Goal: Transaction & Acquisition: Purchase product/service

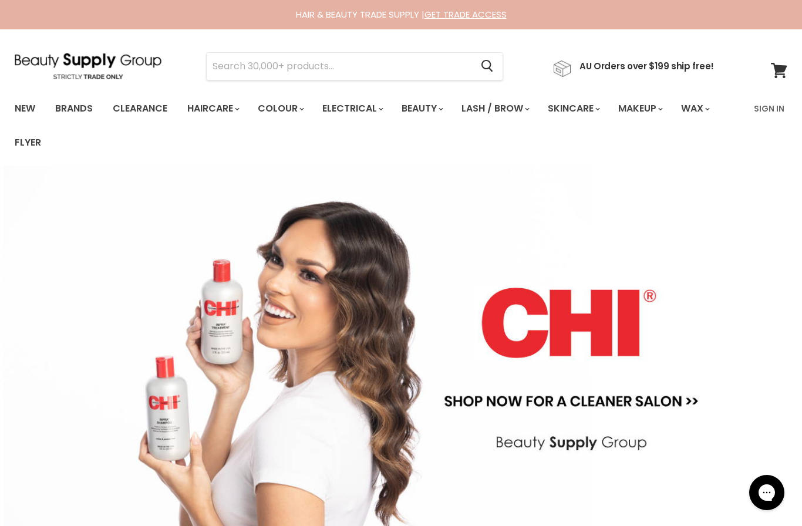
click at [770, 106] on link "Sign In" at bounding box center [769, 108] width 45 height 25
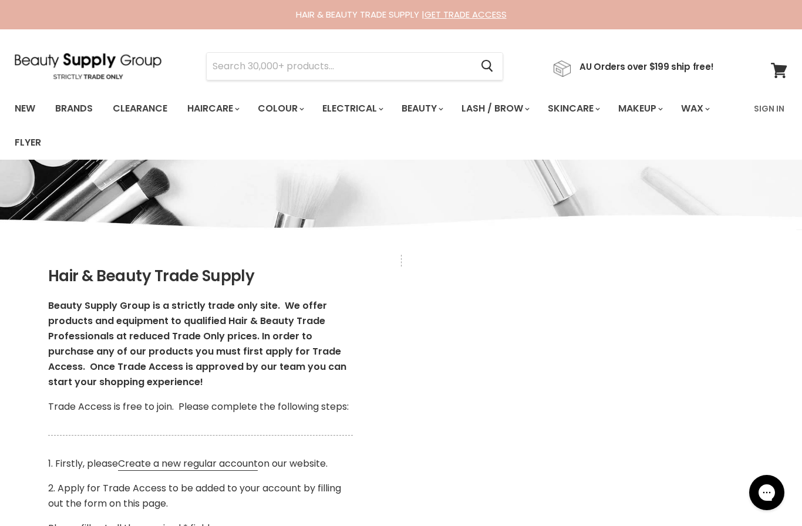
click at [778, 106] on link "Sign In" at bounding box center [769, 108] width 45 height 25
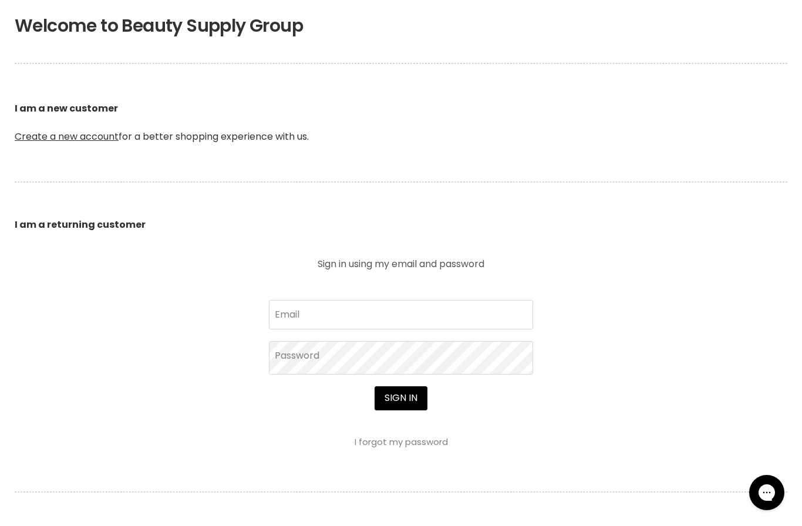
scroll to position [271, 0]
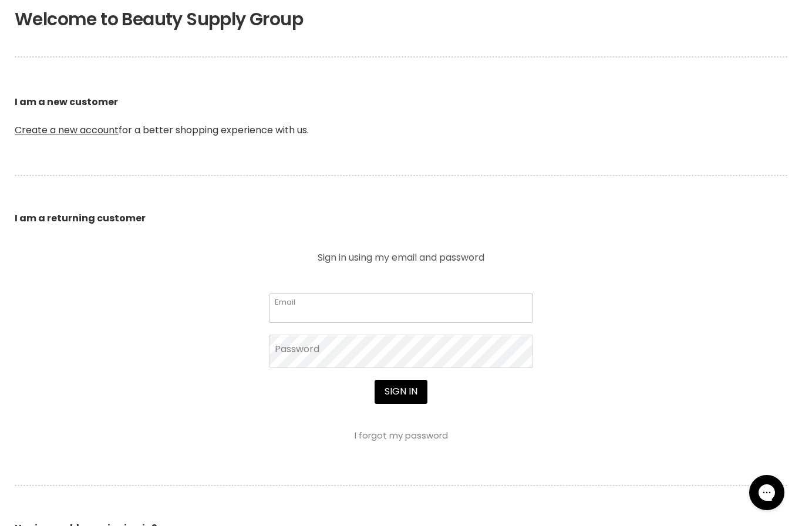
click at [435, 313] on input "Email" at bounding box center [401, 308] width 264 height 29
type input "lajohair23@gmail.com"
click at [401, 393] on button "Sign in" at bounding box center [401, 391] width 53 height 23
click at [416, 380] on button "Sign in" at bounding box center [401, 391] width 53 height 23
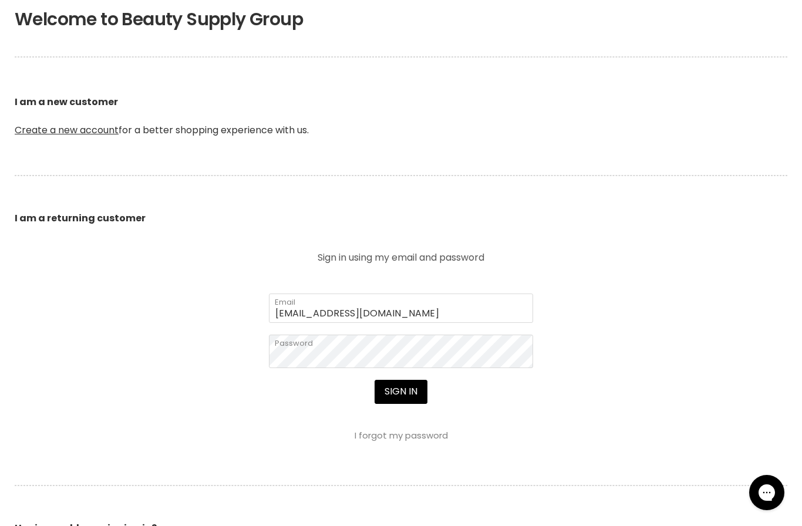
scroll to position [313, 0]
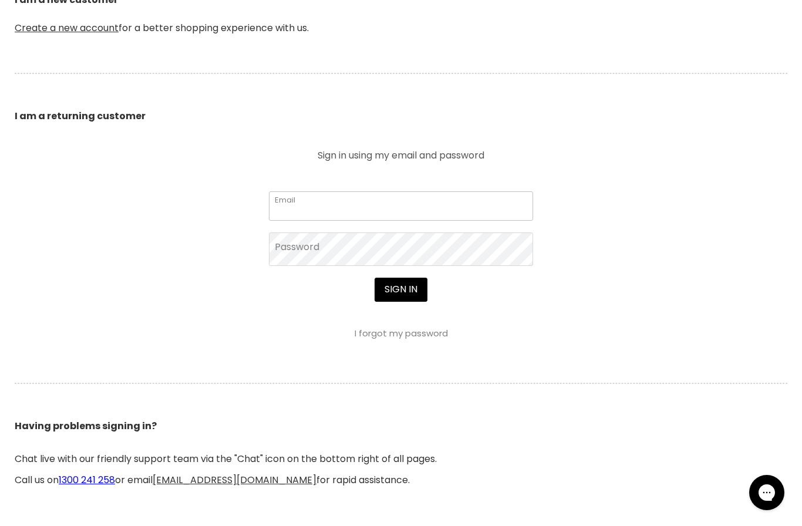
click at [389, 203] on input "Email" at bounding box center [401, 205] width 264 height 29
type input "[EMAIL_ADDRESS][DOMAIN_NAME]"
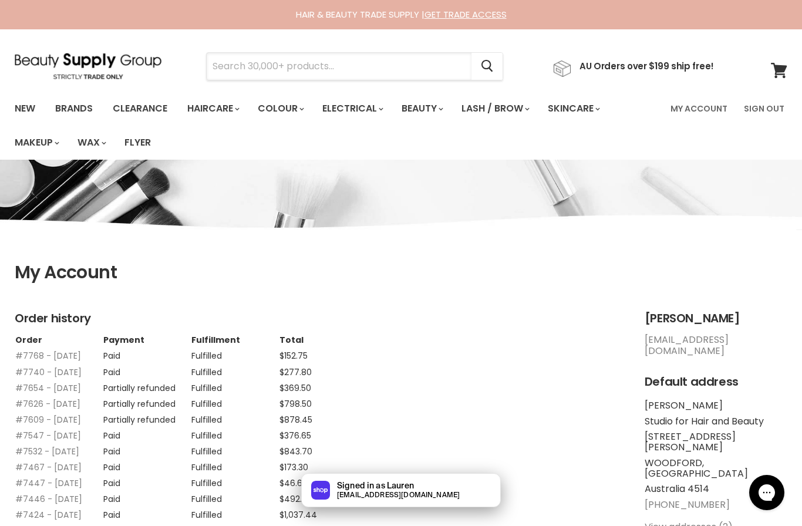
click at [336, 62] on input "Search" at bounding box center [339, 66] width 265 height 27
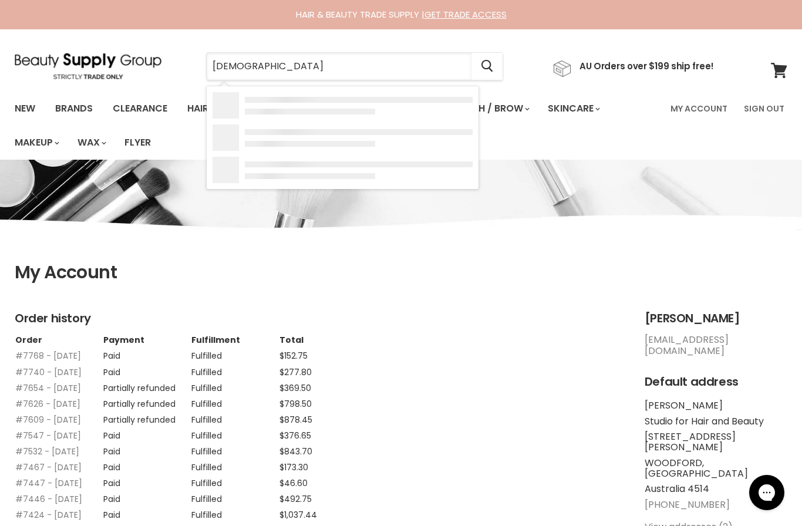
type input "Jeval"
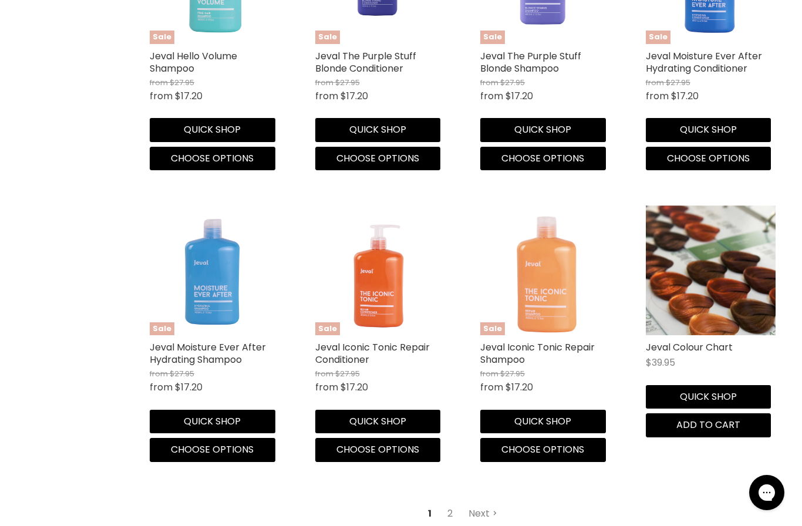
scroll to position [1614, 0]
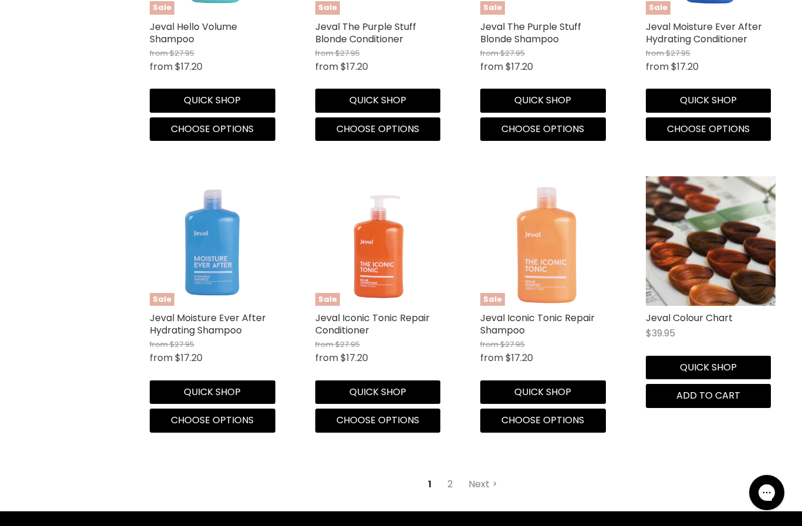
click at [453, 474] on link "2" at bounding box center [450, 484] width 18 height 21
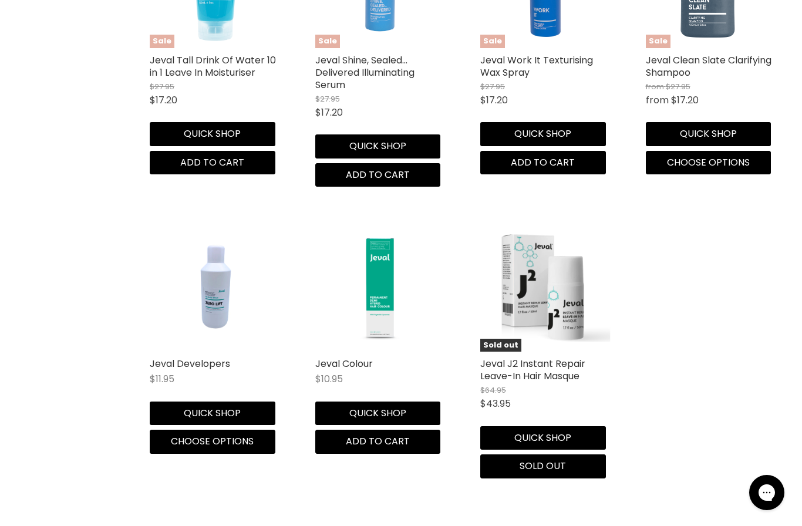
scroll to position [1596, 0]
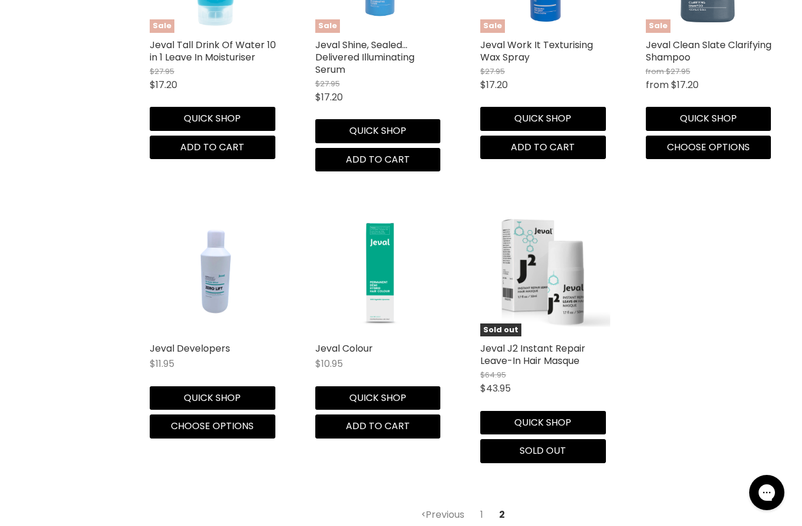
click at [392, 293] on img "Main content" at bounding box center [380, 272] width 130 height 130
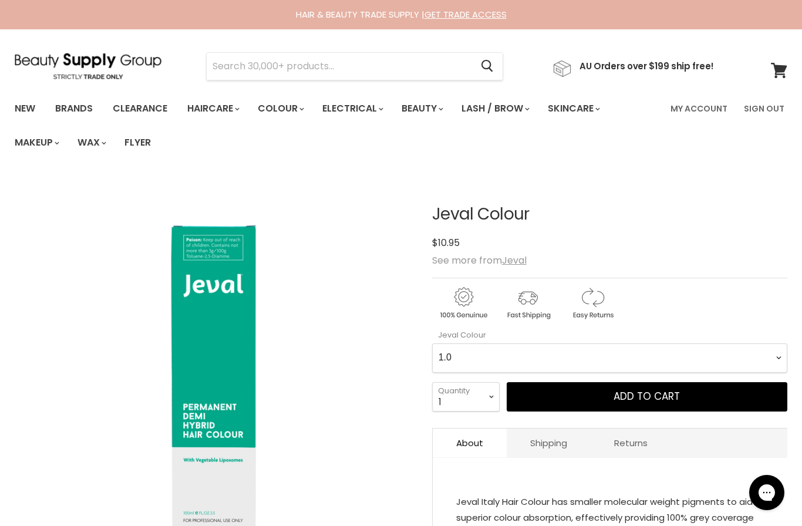
click at [553, 356] on Colour-0-0 "1.0 2.0 3.0 4.0 5.0 6.0 7.0 8.0 9.0 10.0 1.0X 2.0X 3.0X 4.0X 5.0X 6.0X 7.0X 8.0…" at bounding box center [609, 358] width 355 height 29
select Colour-0-0 "9.00"
click at [485, 392] on select "1 2 3 4 5 6 7 8 9 10+" at bounding box center [466, 396] width 68 height 29
select select "2"
type input "2"
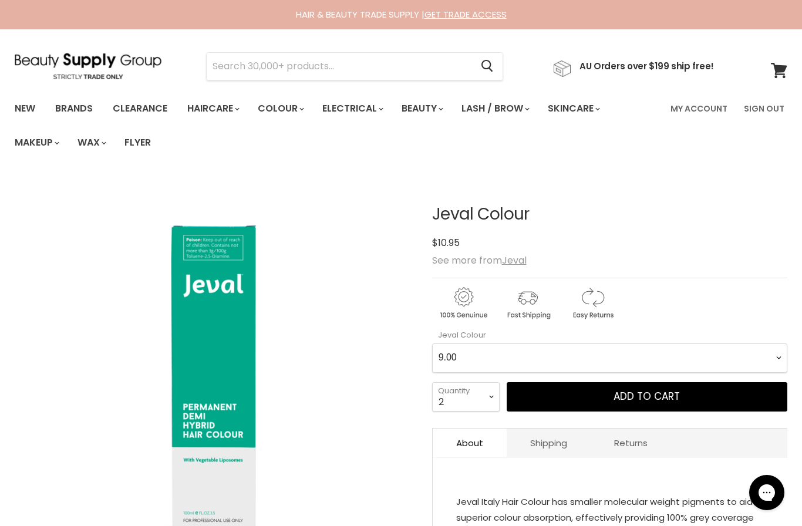
click at [630, 399] on span "Add to cart" at bounding box center [647, 396] width 66 height 14
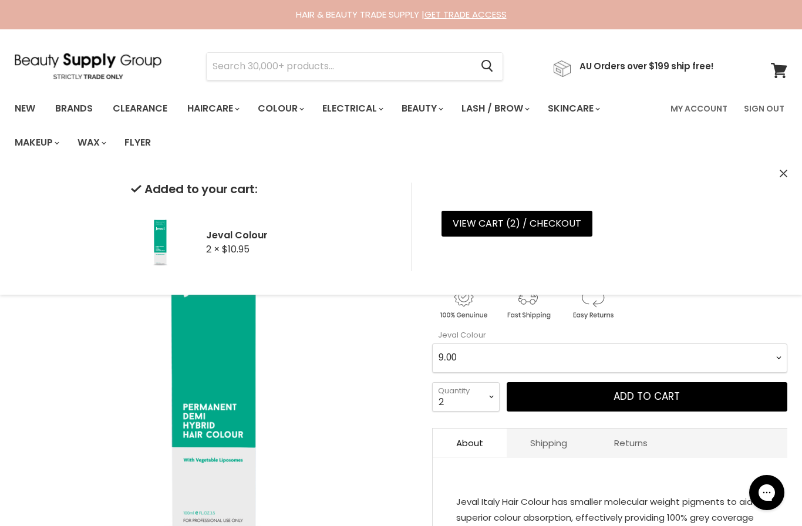
click at [501, 361] on Colour-0-0 "1.0 2.0 3.0 4.0 5.0 6.0 7.0 8.0 9.0 10.0 1.0X 2.0X 3.0X 4.0X 5.0X 6.0X 7.0X 8.0…" at bounding box center [609, 358] width 355 height 29
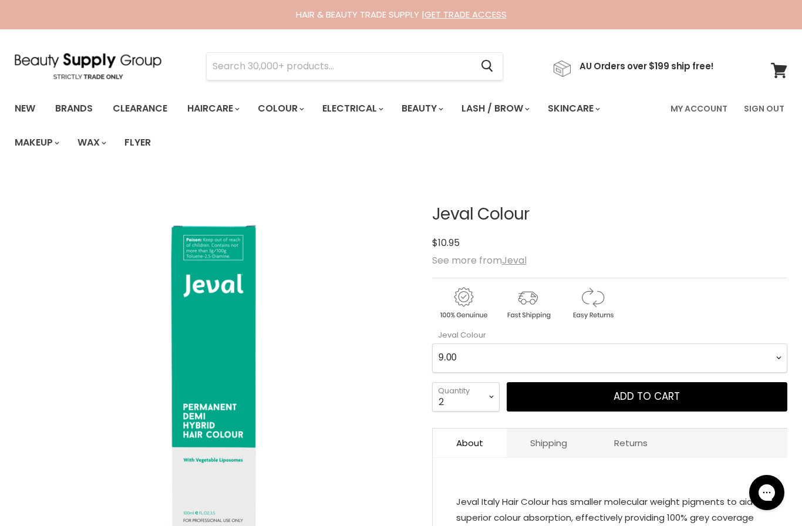
scroll to position [176, 0]
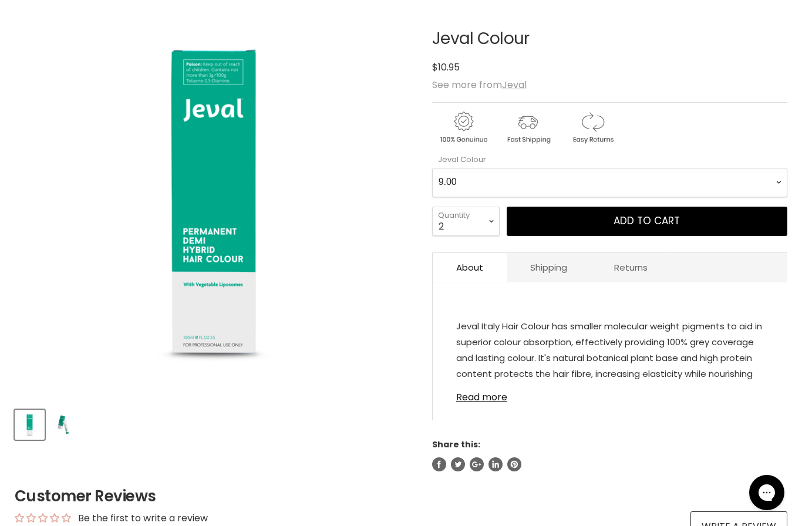
click at [504, 177] on Colour-0-0 "1.0 2.0 3.0 4.0 5.0 6.0 7.0 8.0 9.0 10.0 1.0X 2.0X 3.0X 4.0X 5.0X 6.0X 7.0X 8.0…" at bounding box center [609, 182] width 355 height 29
select Colour-0-0 "6.00"
click at [481, 224] on select "1 2 3 4 5 6 7 8 9 10+" at bounding box center [466, 221] width 68 height 29
select select "1"
type input "1"
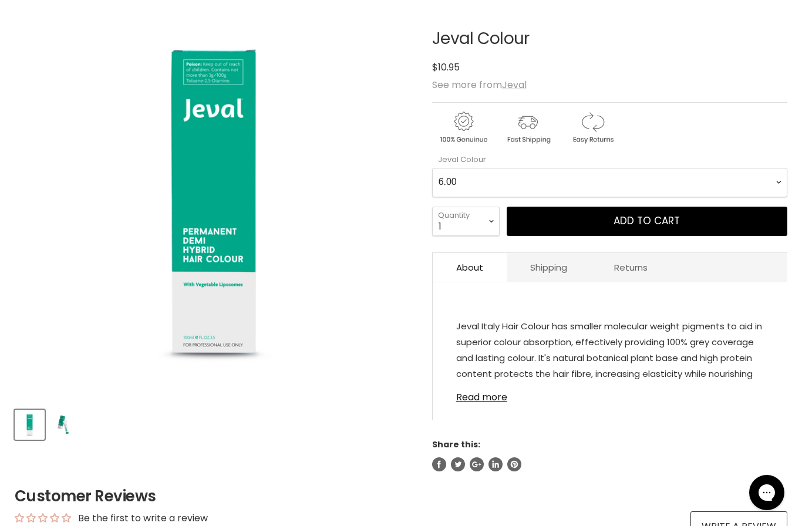
click at [651, 217] on span "Add to cart" at bounding box center [647, 221] width 66 height 14
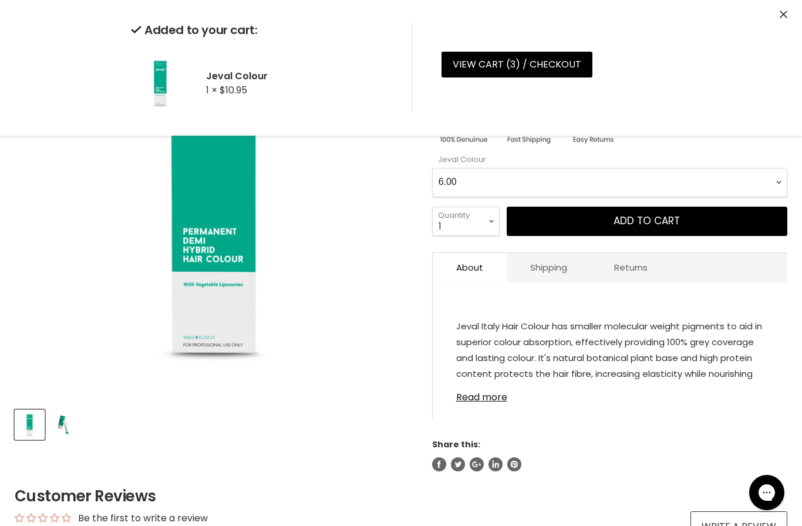
click at [547, 183] on Colour-0-0 "1.0 2.0 3.0 4.0 5.0 6.0 7.0 8.0 9.0 10.0 1.0X 2.0X 3.0X 4.0X 5.0X 6.0X 7.0X 8.0…" at bounding box center [609, 182] width 355 height 29
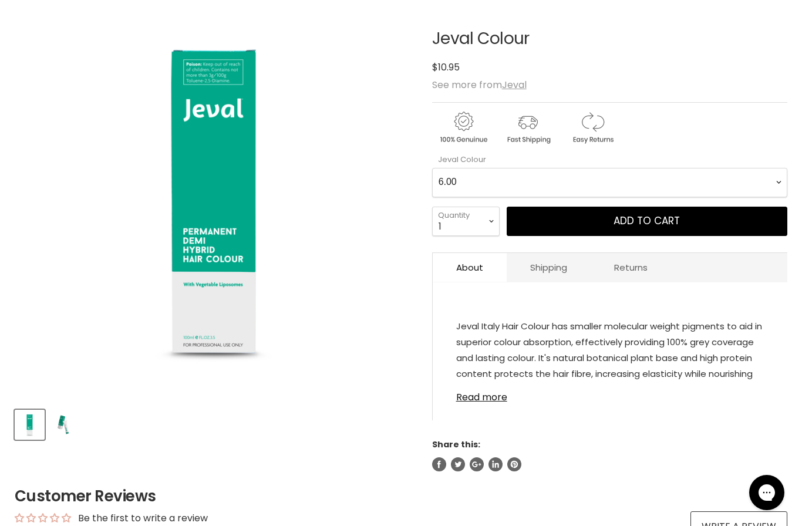
click at [549, 177] on Colour-0-0 "1.0 2.0 3.0 4.0 5.0 6.0 7.0 8.0 9.0 10.0 1.0X 2.0X 3.0X 4.0X 5.0X 6.0X 7.0X 8.0…" at bounding box center [609, 182] width 355 height 29
click at [649, 217] on span "Add to cart" at bounding box center [647, 221] width 66 height 14
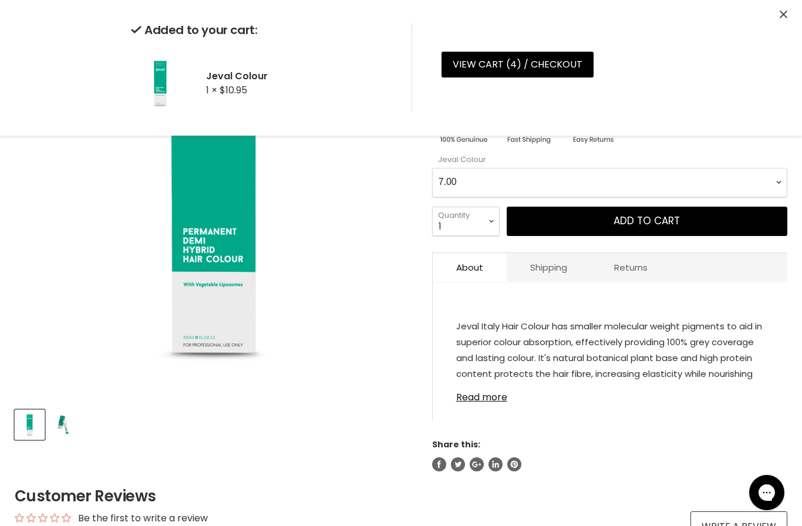
click at [648, 224] on span "Add to cart" at bounding box center [647, 221] width 66 height 14
click at [534, 187] on Colour-0-0 "1.0 2.0 3.0 4.0 5.0 6.0 7.0 8.0 9.0 10.0 1.0X 2.0X 3.0X 4.0X 5.0X 6.0X 7.0X 8.0…" at bounding box center [609, 182] width 355 height 29
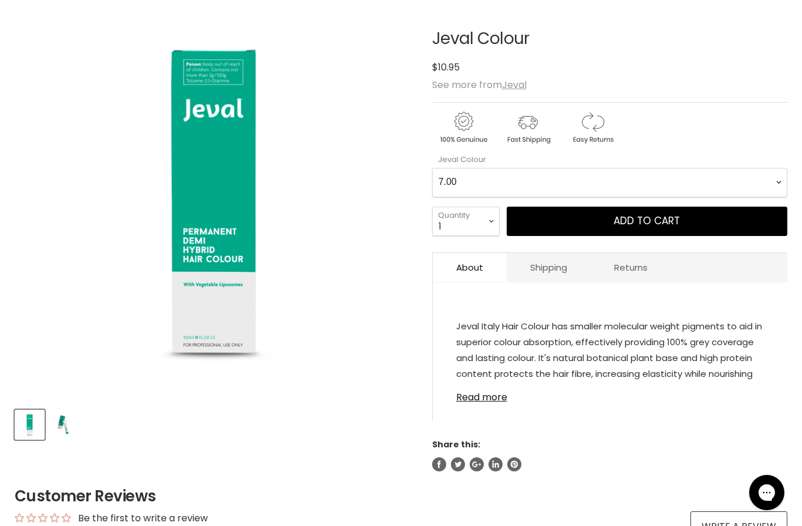
click at [595, 179] on Colour-0-0 "1.0 2.0 3.0 4.0 5.0 6.0 7.0 8.0 9.0 10.0 1.0X 2.0X 3.0X 4.0X 5.0X 6.0X 7.0X 8.0…" at bounding box center [609, 182] width 355 height 29
click at [633, 224] on span "Add to cart" at bounding box center [647, 221] width 66 height 14
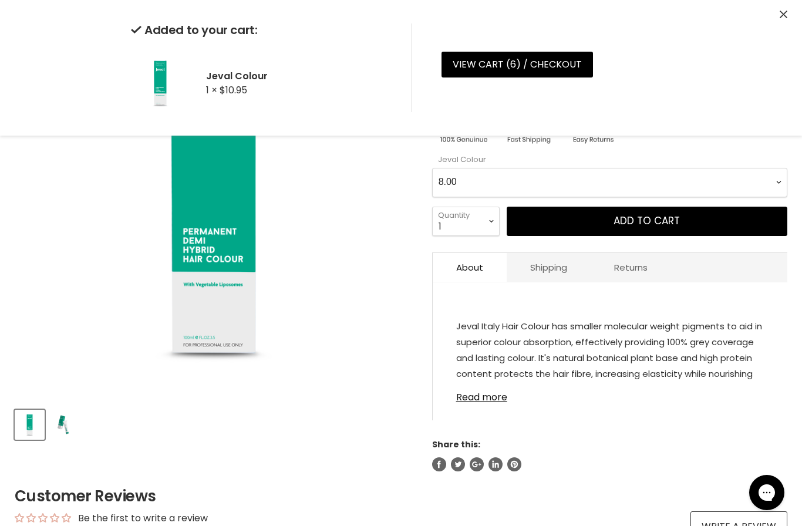
click at [544, 178] on Colour-0-0 "1.0 2.0 3.0 4.0 5.0 6.0 7.0 8.0 9.0 10.0 1.0X 2.0X 3.0X 4.0X 5.0X 6.0X 7.0X 8.0…" at bounding box center [609, 182] width 355 height 29
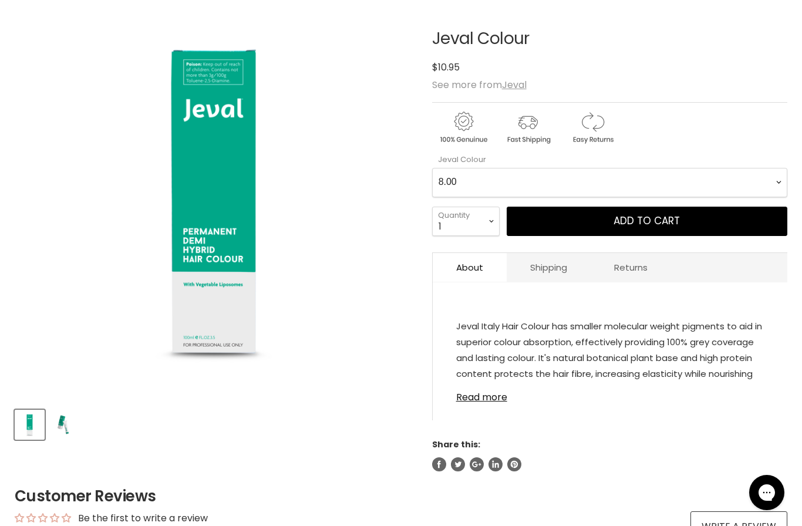
click at [541, 187] on Colour-0-0 "1.0 2.0 3.0 4.0 5.0 6.0 7.0 8.0 9.0 10.0 1.0X 2.0X 3.0X 4.0X 5.0X 6.0X 7.0X 8.0…" at bounding box center [609, 182] width 355 height 29
click at [632, 223] on span "Add to cart" at bounding box center [647, 221] width 66 height 14
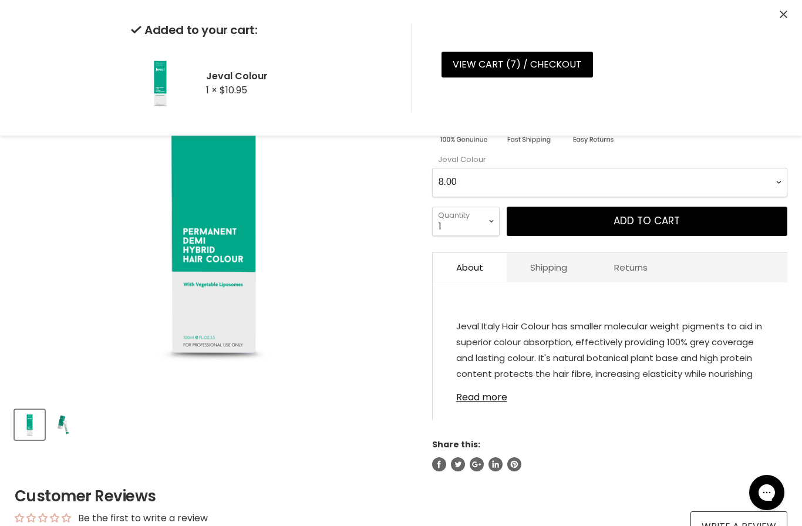
click at [554, 179] on Colour-0-0 "1.0 2.0 3.0 4.0 5.0 6.0 7.0 8.0 9.0 10.0 1.0X 2.0X 3.0X 4.0X 5.0X 6.0X 7.0X 8.0…" at bounding box center [609, 182] width 355 height 29
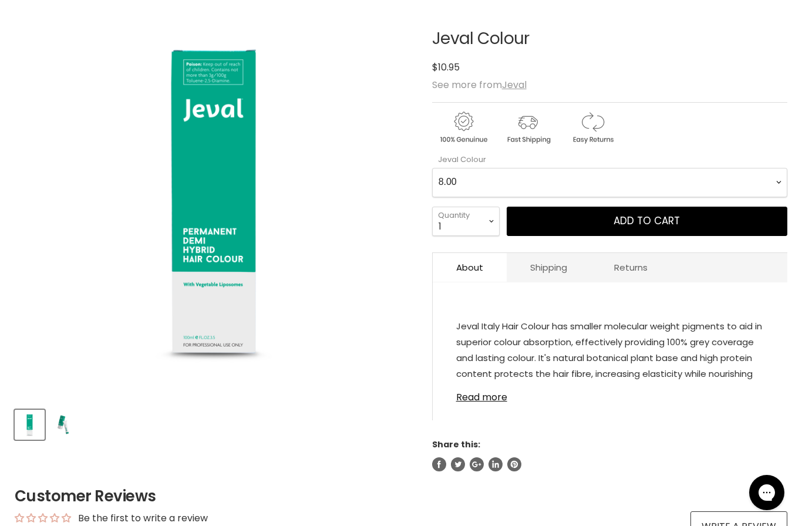
click at [569, 179] on Colour-0-0 "1.0 2.0 3.0 4.0 5.0 6.0 7.0 8.0 9.0 10.0 1.0X 2.0X 3.0X 4.0X 5.0X 6.0X 7.0X 8.0…" at bounding box center [609, 182] width 355 height 29
click at [627, 221] on span "Add to cart" at bounding box center [647, 221] width 66 height 14
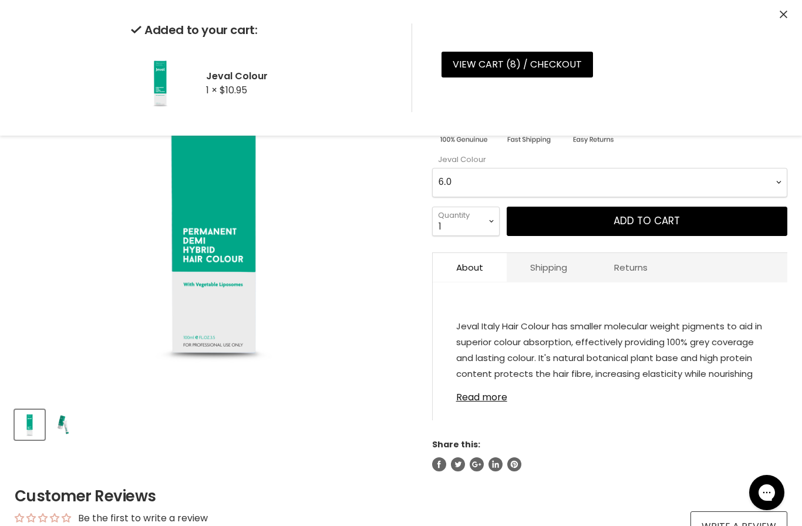
click at [567, 172] on Colour-0-0 "1.0 2.0 3.0 4.0 5.0 6.0 7.0 8.0 9.0 10.0 1.0X 2.0X 3.0X 4.0X 5.0X 6.0X 7.0X 8.0…" at bounding box center [609, 182] width 355 height 29
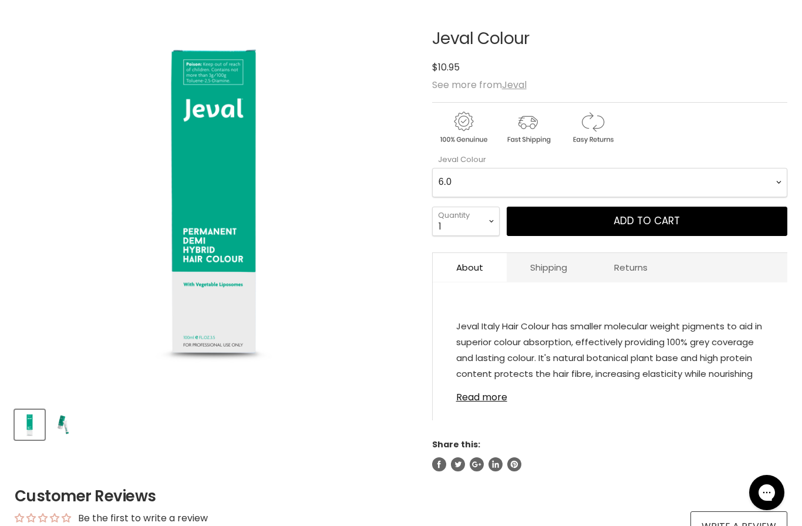
click at [587, 174] on Colour-0-0 "1.0 2.0 3.0 4.0 5.0 6.0 7.0 8.0 9.0 10.0 1.0X 2.0X 3.0X 4.0X 5.0X 6.0X 7.0X 8.0…" at bounding box center [609, 182] width 355 height 29
select Colour-0-0 "9.0X"
click at [477, 221] on select "1 2 3 4 5 6 7 8 9 10+" at bounding box center [466, 221] width 68 height 29
select select "3"
type input "3"
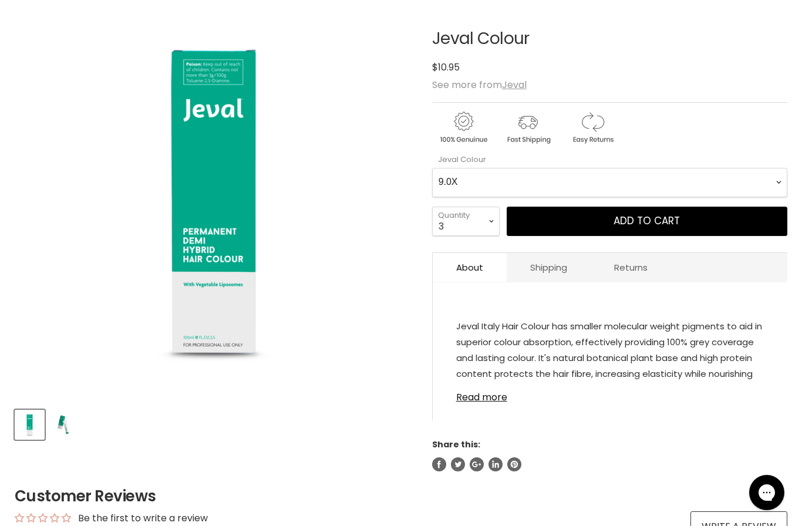
click at [673, 216] on span "Add to cart" at bounding box center [647, 221] width 66 height 14
click at [578, 174] on Colour-0-0 "1.0 2.0 3.0 4.0 5.0 6.0 7.0 8.0 9.0 10.0 1.0X 2.0X 3.0X 4.0X 5.0X 6.0X 7.0X 8.0…" at bounding box center [609, 182] width 355 height 29
click at [620, 184] on Colour-0-0 "1.0 2.0 3.0 4.0 5.0 6.0 7.0 8.0 9.0 10.0 1.0X 2.0X 3.0X 4.0X 5.0X 6.0X 7.0X 8.0…" at bounding box center [609, 182] width 355 height 29
select Colour-0-0 "7.0X"
click at [485, 228] on select "1 2 3 4 5 6 7 8 9 10+" at bounding box center [466, 221] width 68 height 29
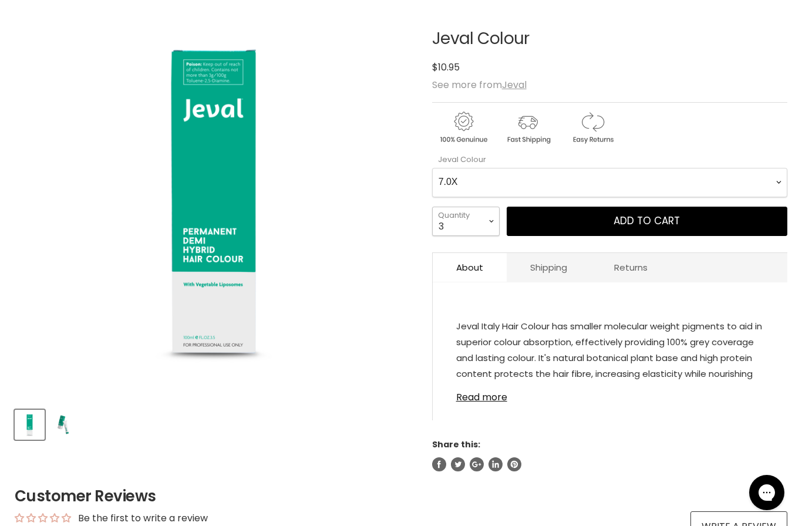
select select "1"
type input "1"
click at [637, 222] on span "Add to cart" at bounding box center [647, 221] width 66 height 14
click at [516, 179] on Colour-0-0 "1.0 2.0 3.0 4.0 5.0 6.0 7.0 8.0 9.0 10.0 1.0X 2.0X 3.0X 4.0X 5.0X 6.0X 7.0X 8.0…" at bounding box center [609, 182] width 355 height 29
click at [586, 177] on Colour-0-0 "1.0 2.0 3.0 4.0 5.0 6.0 7.0 8.0 9.0 10.0 1.0X 2.0X 3.0X 4.0X 5.0X 6.0X 7.0X 8.0…" at bounding box center [609, 182] width 355 height 29
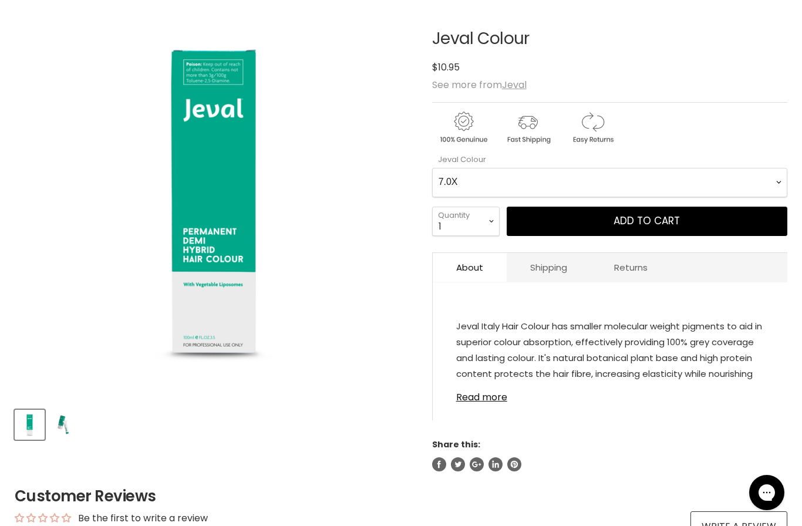
select Colour-0-0 "6.0X"
click at [477, 227] on select "1 2 3 4 5 6 7 8 9 10+" at bounding box center [466, 221] width 68 height 29
select select "3"
type input "3"
click at [607, 218] on button "Add to cart" at bounding box center [647, 221] width 281 height 29
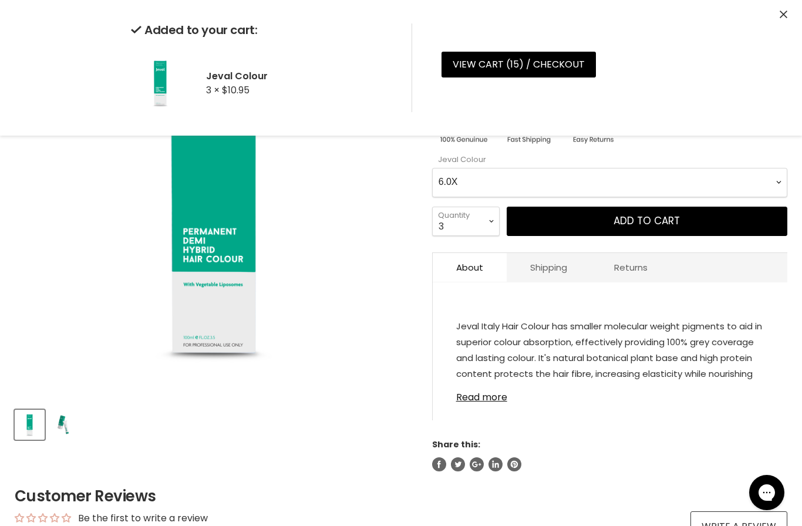
click at [539, 177] on Colour-0-0 "1.0 2.0 3.0 4.0 5.0 6.0 7.0 8.0 9.0 10.0 1.0X 2.0X 3.0X 4.0X 5.0X 6.0X 7.0X 8.0…" at bounding box center [609, 182] width 355 height 29
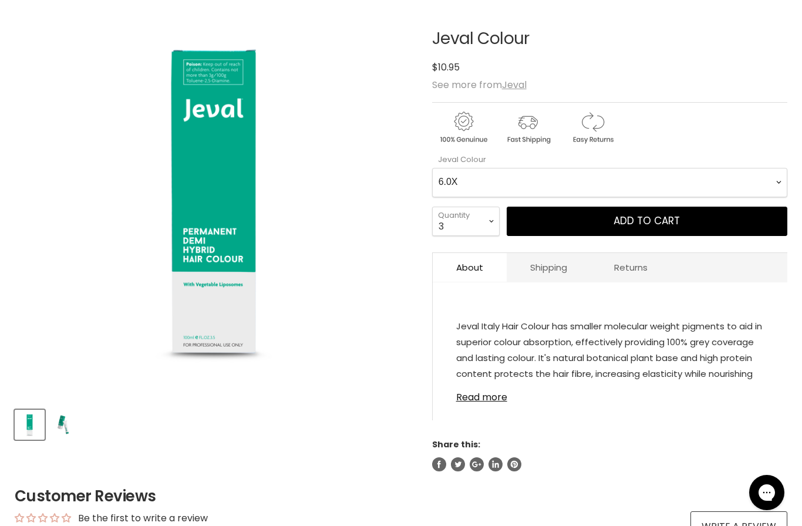
click at [582, 181] on Colour-0-0 "1.0 2.0 3.0 4.0 5.0 6.0 7.0 8.0 9.0 10.0 1.0X 2.0X 3.0X 4.0X 5.0X 6.0X 7.0X 8.0…" at bounding box center [609, 182] width 355 height 29
select Colour-0-0 "8.0X"
click at [490, 225] on select "1 2 3 4 5 6 7 8 9 10+" at bounding box center [466, 221] width 68 height 29
select select "1"
type input "1"
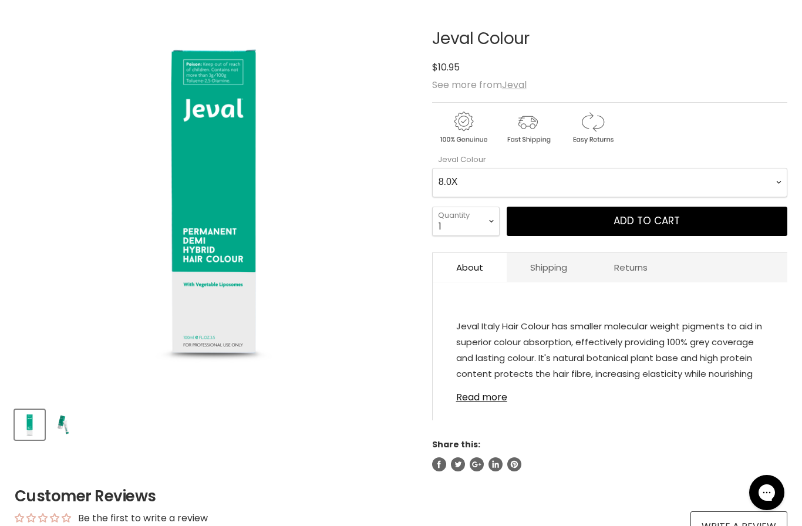
click at [654, 219] on span "Add to cart" at bounding box center [647, 221] width 66 height 14
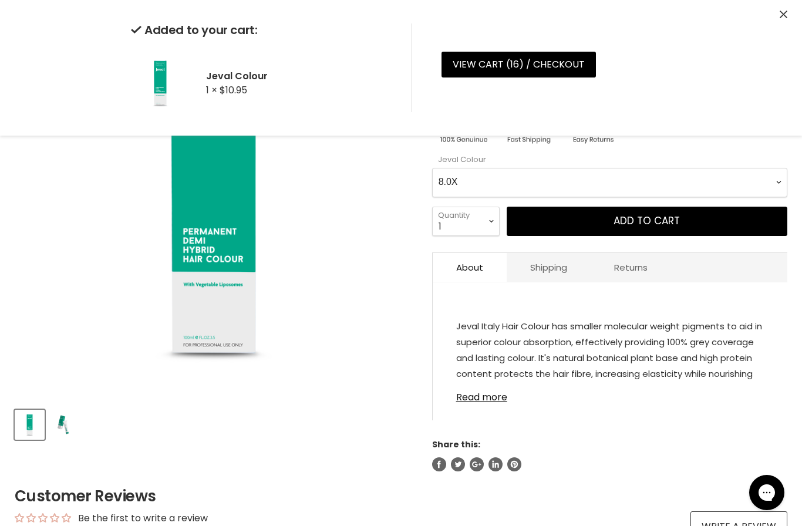
click at [511, 180] on Colour-0-0 "1.0 2.0 3.0 4.0 5.0 6.0 7.0 8.0 9.0 10.0 1.0X 2.0X 3.0X 4.0X 5.0X 6.0X 7.0X 8.0…" at bounding box center [609, 182] width 355 height 29
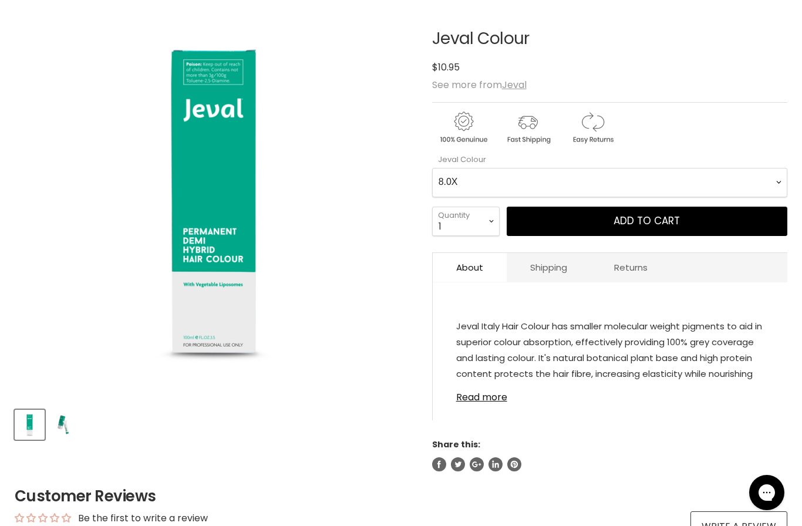
click at [546, 185] on Colour-0-0 "1.0 2.0 3.0 4.0 5.0 6.0 7.0 8.0 9.0 10.0 1.0X 2.0X 3.0X 4.0X 5.0X 6.0X 7.0X 8.0…" at bounding box center [609, 182] width 355 height 29
click at [645, 223] on span "Add to cart" at bounding box center [647, 221] width 66 height 14
click at [510, 181] on Colour-0-0 "1.0 2.0 3.0 4.0 5.0 6.0 7.0 8.0 9.0 10.0 1.0X 2.0X 3.0X 4.0X 5.0X 6.0X 7.0X 8.0…" at bounding box center [609, 182] width 355 height 29
click at [607, 183] on Colour-0-0 "1.0 2.0 3.0 4.0 5.0 6.0 7.0 8.0 9.0 10.0 1.0X 2.0X 3.0X 4.0X 5.0X 6.0X 7.0X 8.0…" at bounding box center [609, 182] width 355 height 29
click at [626, 225] on span "Add to cart" at bounding box center [647, 221] width 66 height 14
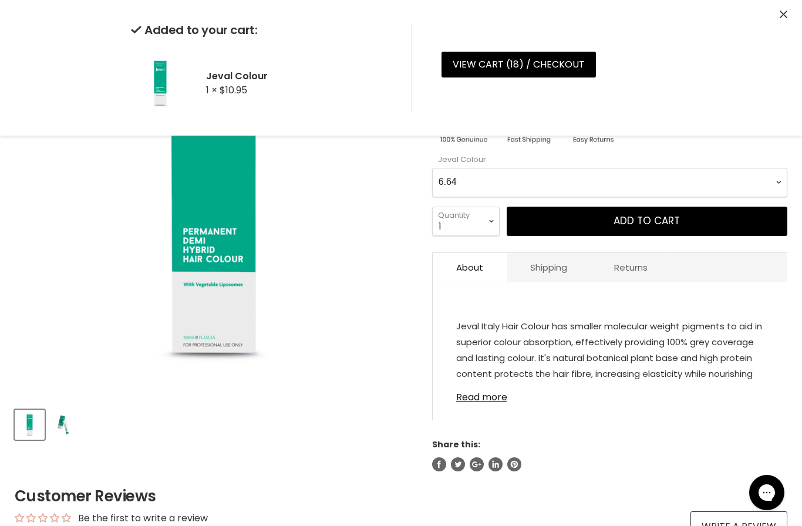
click at [629, 170] on Colour-0-0 "1.0 2.0 3.0 4.0 5.0 6.0 7.0 8.0 9.0 10.0 1.0X 2.0X 3.0X 4.0X 5.0X 6.0X 7.0X 8.0…" at bounding box center [609, 182] width 355 height 29
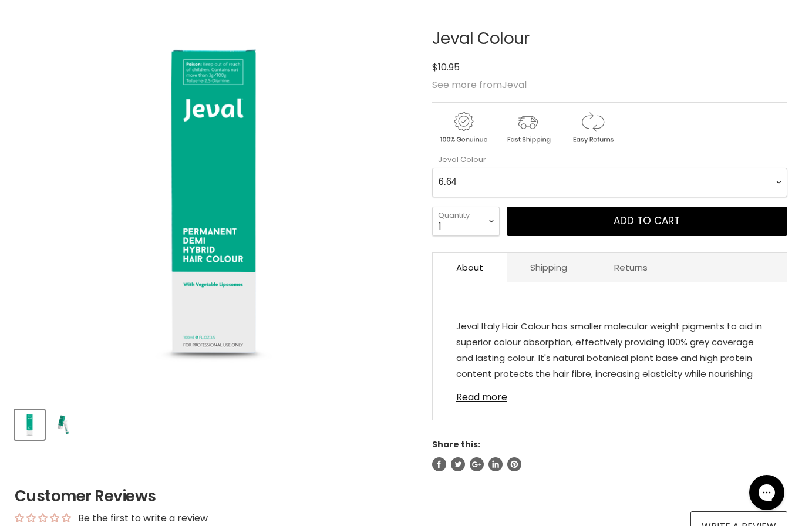
click at [648, 173] on Colour-0-0 "1.0 2.0 3.0 4.0 5.0 6.0 7.0 8.0 9.0 10.0 1.0X 2.0X 3.0X 4.0X 5.0X 6.0X 7.0X 8.0…" at bounding box center [609, 182] width 355 height 29
click at [651, 218] on span "Add to cart" at bounding box center [647, 221] width 66 height 14
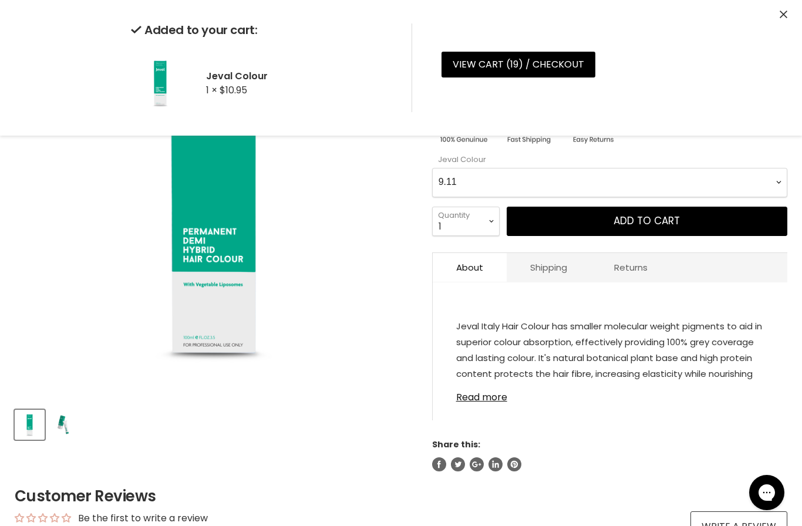
click at [572, 180] on Colour-0-0 "1.0 2.0 3.0 4.0 5.0 6.0 7.0 8.0 9.0 10.0 1.0X 2.0X 3.0X 4.0X 5.0X 6.0X 7.0X 8.0…" at bounding box center [609, 182] width 355 height 29
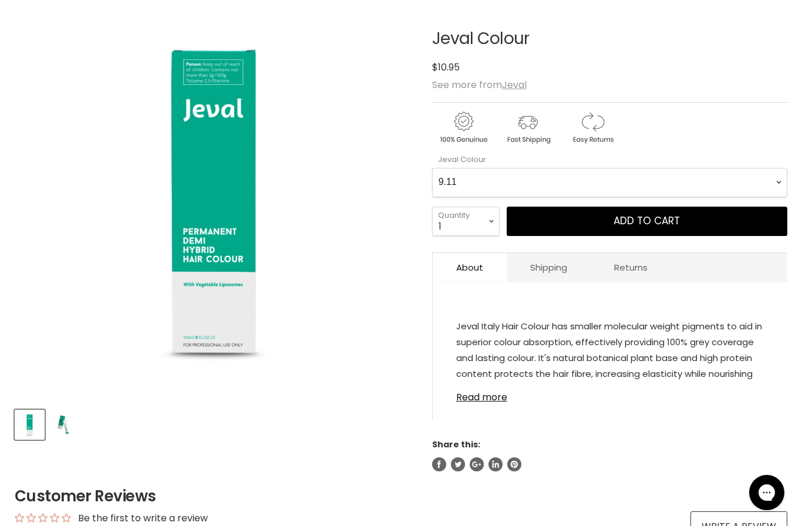
click at [602, 179] on Colour-0-0 "1.0 2.0 3.0 4.0 5.0 6.0 7.0 8.0 9.0 10.0 1.0X 2.0X 3.0X 4.0X 5.0X 6.0X 7.0X 8.0…" at bounding box center [609, 182] width 355 height 29
select Colour-0-0 "10.1"
click at [489, 225] on select "1 2 3 4 5 6 7 8 9 10+" at bounding box center [466, 221] width 68 height 29
select select "2"
type input "2"
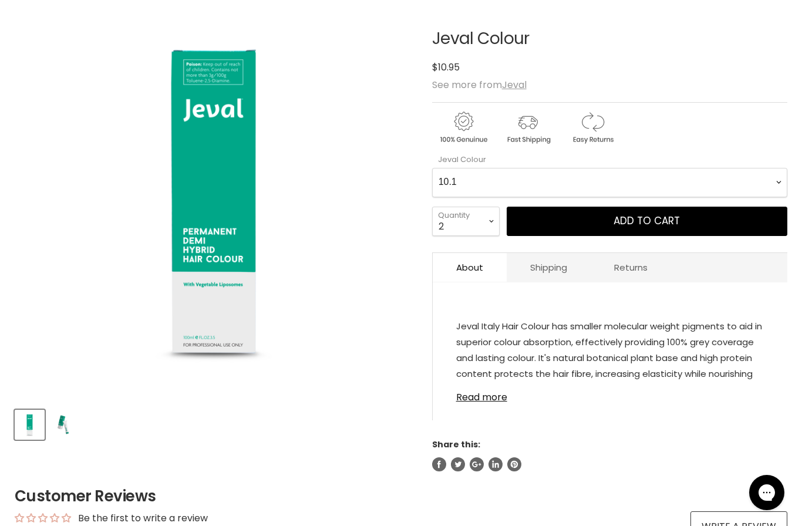
click at [647, 214] on span "Add to cart" at bounding box center [647, 221] width 66 height 14
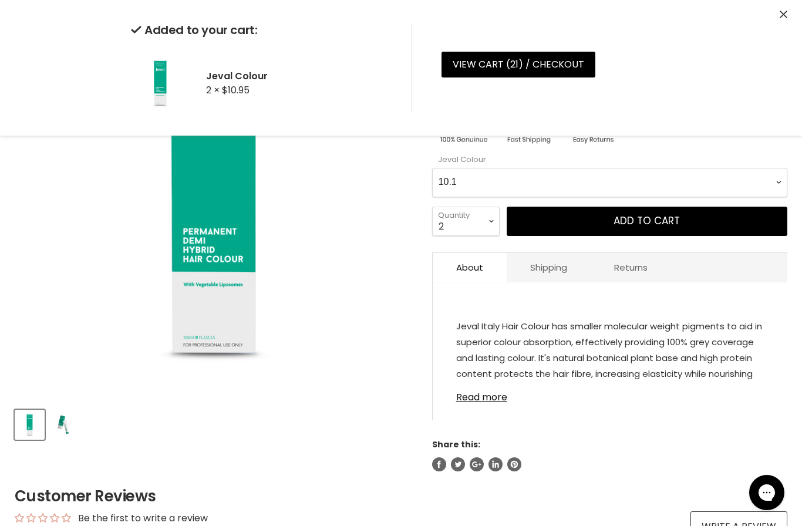
click at [537, 176] on Colour-0-0 "1.0 2.0 3.0 4.0 5.0 6.0 7.0 8.0 9.0 10.0 1.0X 2.0X 3.0X 4.0X 5.0X 6.0X 7.0X 8.0…" at bounding box center [609, 182] width 355 height 29
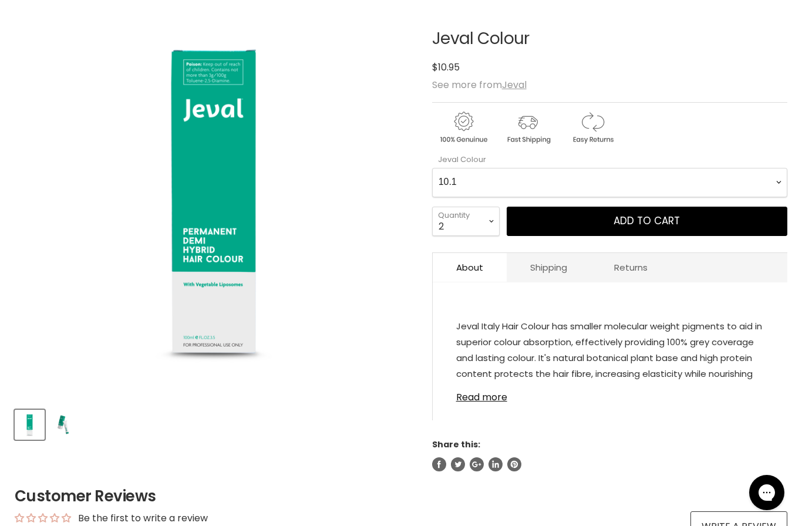
click at [593, 174] on Colour-0-0 "1.0 2.0 3.0 4.0 5.0 6.0 7.0 8.0 9.0 10.0 1.0X 2.0X 3.0X 4.0X 5.0X 6.0X 7.0X 8.0…" at bounding box center [609, 182] width 355 height 29
select Colour-0-0 "9.23"
click at [482, 222] on select "1 2 3 4 5 6 7 8 9 10+" at bounding box center [466, 221] width 68 height 29
select select "1"
type input "1"
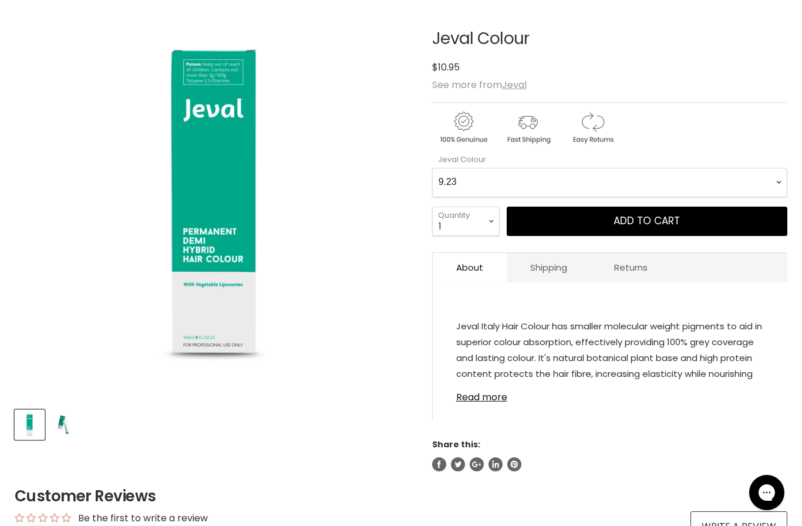
click at [662, 218] on span "Add to cart" at bounding box center [647, 221] width 66 height 14
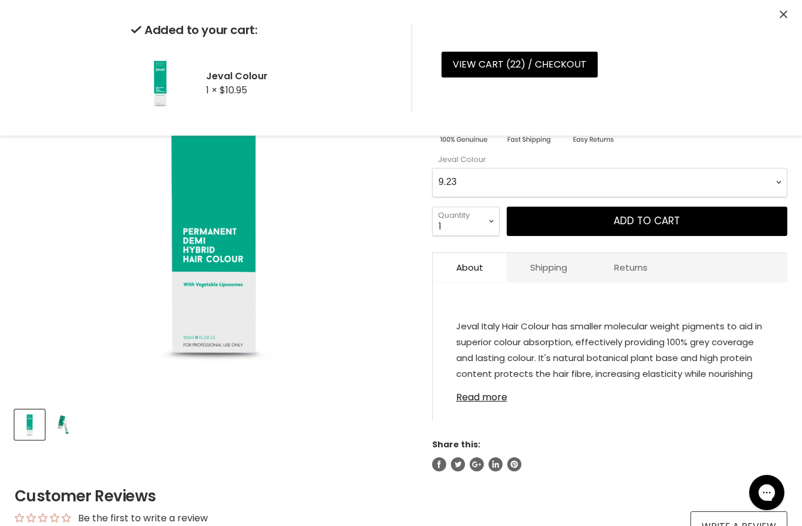
click at [564, 174] on Colour-0-0 "1.0 2.0 3.0 4.0 5.0 6.0 7.0 8.0 9.0 10.0 1.0X 2.0X 3.0X 4.0X 5.0X 6.0X 7.0X 8.0…" at bounding box center [609, 182] width 355 height 29
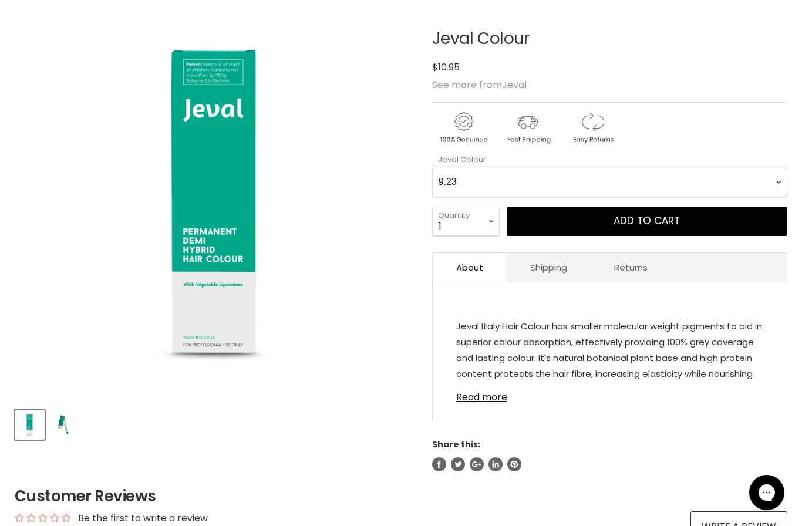
click at [589, 178] on Colour-0-0 "1.0 2.0 3.0 4.0 5.0 6.0 7.0 8.0 9.0 10.0 1.0X 2.0X 3.0X 4.0X 5.0X 6.0X 7.0X 8.0…" at bounding box center [609, 182] width 355 height 29
click at [605, 216] on button "Add to cart" at bounding box center [647, 221] width 281 height 29
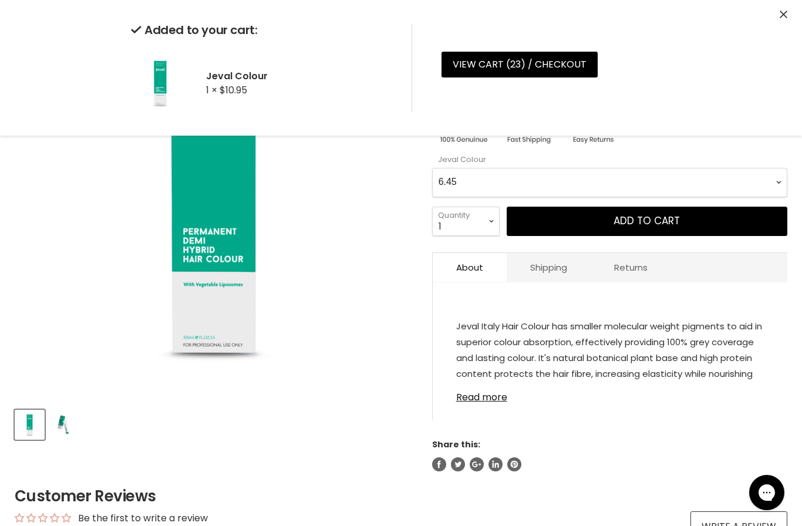
click at [560, 177] on Colour-0-0 "1.0 2.0 3.0 4.0 5.0 6.0 7.0 8.0 9.0 10.0 1.0X 2.0X 3.0X 4.0X 5.0X 6.0X 7.0X 8.0…" at bounding box center [609, 182] width 355 height 29
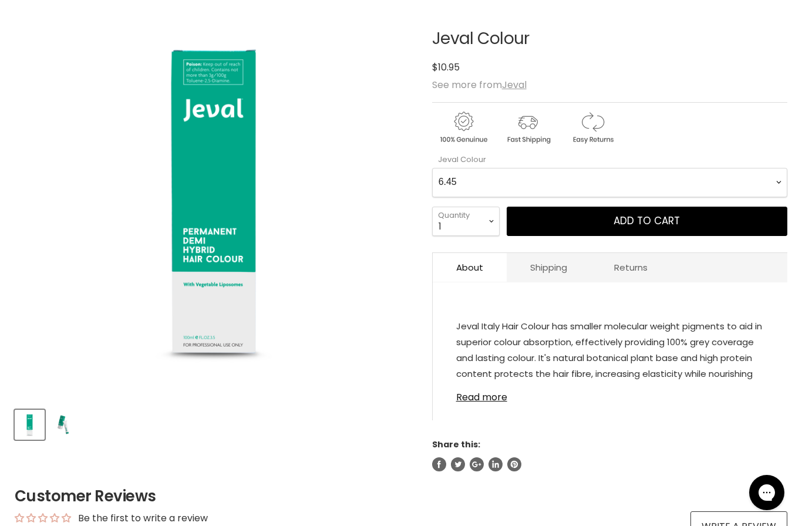
click at [630, 180] on Colour-0-0 "1.0 2.0 3.0 4.0 5.0 6.0 7.0 8.0 9.0 10.0 1.0X 2.0X 3.0X 4.0X 5.0X 6.0X 7.0X 8.0…" at bounding box center [609, 182] width 355 height 29
click at [648, 220] on span "Add to cart" at bounding box center [647, 221] width 66 height 14
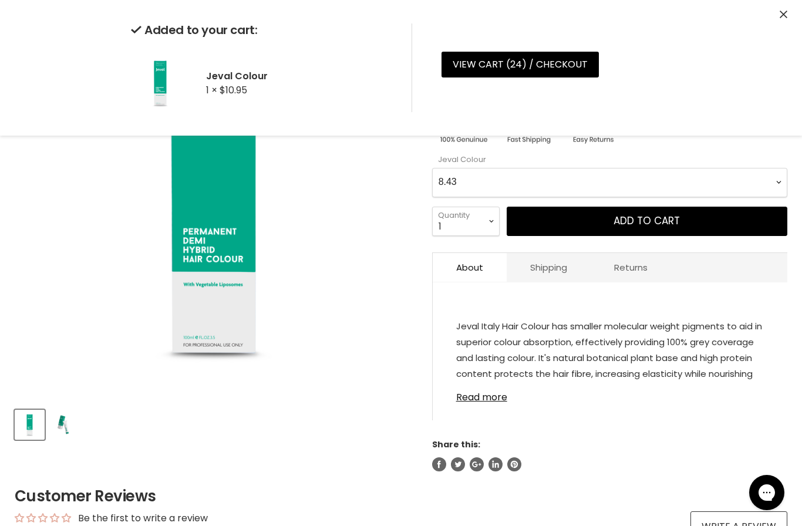
click at [544, 177] on Colour-0-0 "1.0 2.0 3.0 4.0 5.0 6.0 7.0 8.0 9.0 10.0 1.0X 2.0X 3.0X 4.0X 5.0X 6.0X 7.0X 8.0…" at bounding box center [609, 182] width 355 height 29
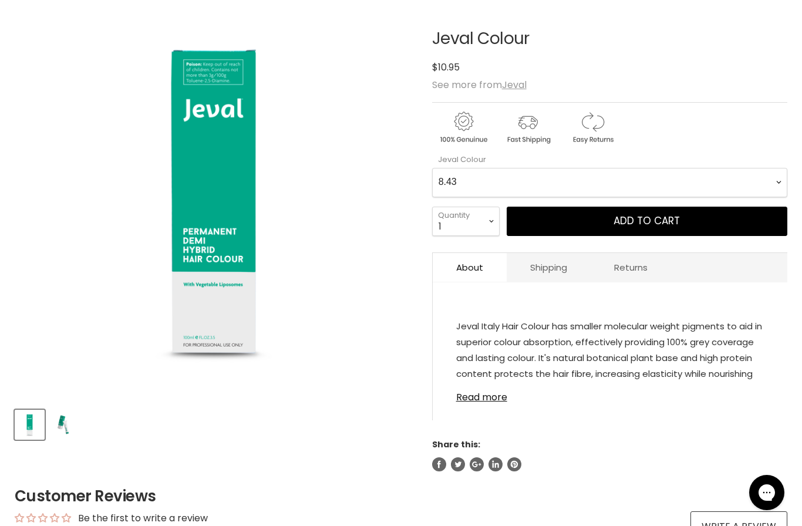
click at [571, 169] on Colour-0-0 "1.0 2.0 3.0 4.0 5.0 6.0 7.0 8.0 9.0 10.0 1.0X 2.0X 3.0X 4.0X 5.0X 6.0X 7.0X 8.0…" at bounding box center [609, 182] width 355 height 29
click at [647, 211] on button "Add to cart" at bounding box center [647, 221] width 281 height 29
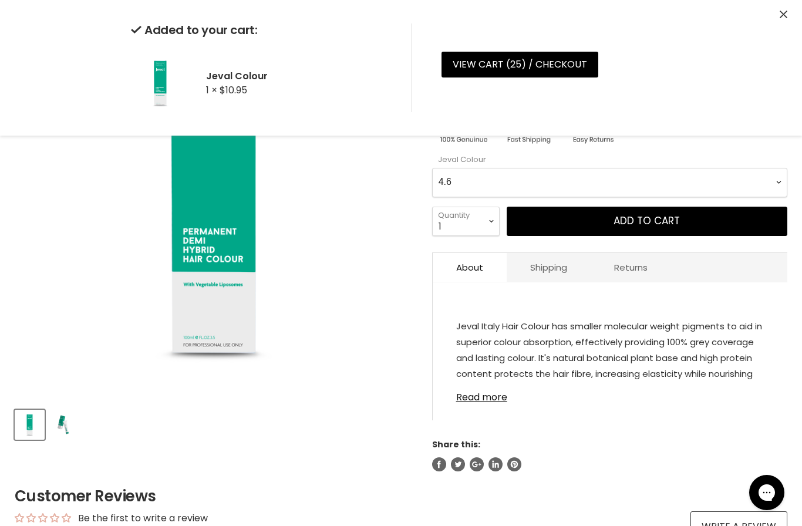
click at [591, 180] on Colour-0-0 "1.0 2.0 3.0 4.0 5.0 6.0 7.0 8.0 9.0 10.0 1.0X 2.0X 3.0X 4.0X 5.0X 6.0X 7.0X 8.0…" at bounding box center [609, 182] width 355 height 29
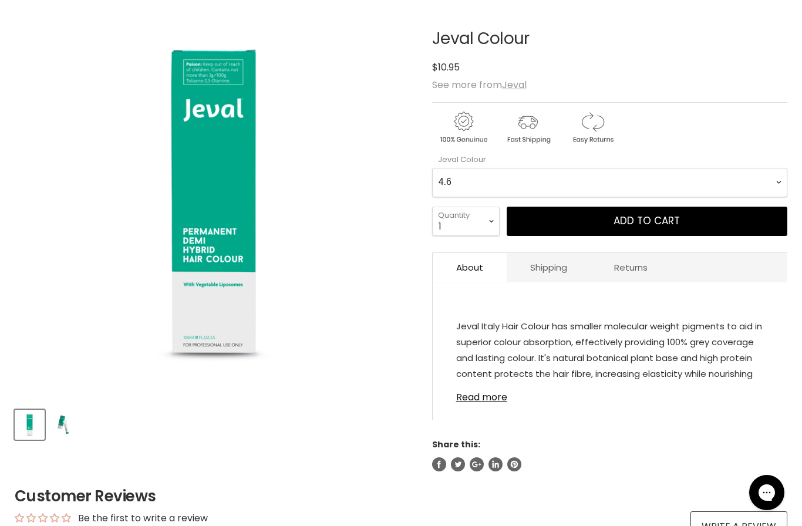
click at [628, 178] on Colour-0-0 "1.0 2.0 3.0 4.0 5.0 6.0 7.0 8.0 9.0 10.0 1.0X 2.0X 3.0X 4.0X 5.0X 6.0X 7.0X 8.0…" at bounding box center [609, 182] width 355 height 29
click at [637, 220] on span "Add to cart" at bounding box center [647, 221] width 66 height 14
click at [584, 175] on Colour-0-0 "1.0 2.0 3.0 4.0 5.0 6.0 7.0 8.0 9.0 10.0 1.0X 2.0X 3.0X 4.0X 5.0X 6.0X 7.0X 8.0…" at bounding box center [609, 182] width 355 height 29
click at [638, 186] on Colour-0-0 "1.0 2.0 3.0 4.0 5.0 6.0 7.0 8.0 9.0 10.0 1.0X 2.0X 3.0X 4.0X 5.0X 6.0X 7.0X 8.0…" at bounding box center [609, 182] width 355 height 29
click at [664, 221] on span "Add to cart" at bounding box center [647, 221] width 66 height 14
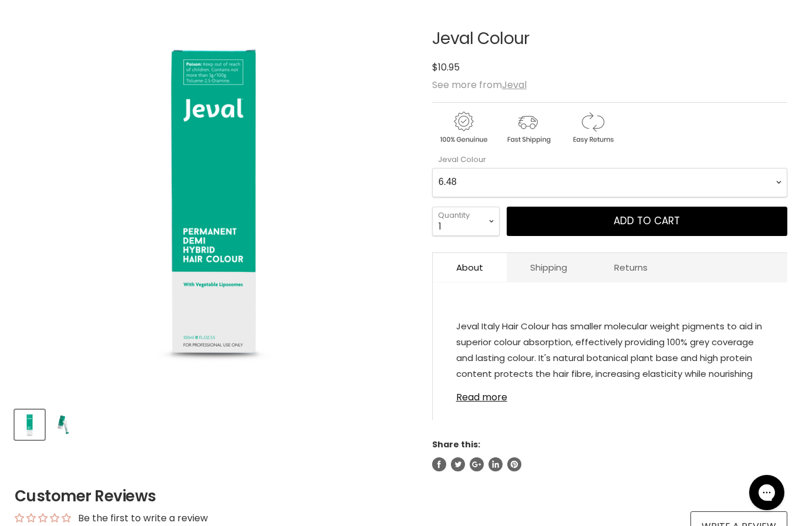
click at [575, 173] on Colour-0-0 "1.0 2.0 3.0 4.0 5.0 6.0 7.0 8.0 9.0 10.0 1.0X 2.0X 3.0X 4.0X 5.0X 6.0X 7.0X 8.0…" at bounding box center [609, 182] width 355 height 29
click at [631, 174] on Colour-0-0 "1.0 2.0 3.0 4.0 5.0 6.0 7.0 8.0 9.0 10.0 1.0X 2.0X 3.0X 4.0X 5.0X 6.0X 7.0X 8.0…" at bounding box center [609, 182] width 355 height 29
click at [655, 221] on span "Add to cart" at bounding box center [647, 221] width 66 height 14
click at [561, 176] on Colour-0-0 "1.0 2.0 3.0 4.0 5.0 6.0 7.0 8.0 9.0 10.0 1.0X 2.0X 3.0X 4.0X 5.0X 6.0X 7.0X 8.0…" at bounding box center [609, 182] width 355 height 29
click at [608, 180] on Colour-0-0 "1.0 2.0 3.0 4.0 5.0 6.0 7.0 8.0 9.0 10.0 1.0X 2.0X 3.0X 4.0X 5.0X 6.0X 7.0X 8.0…" at bounding box center [609, 182] width 355 height 29
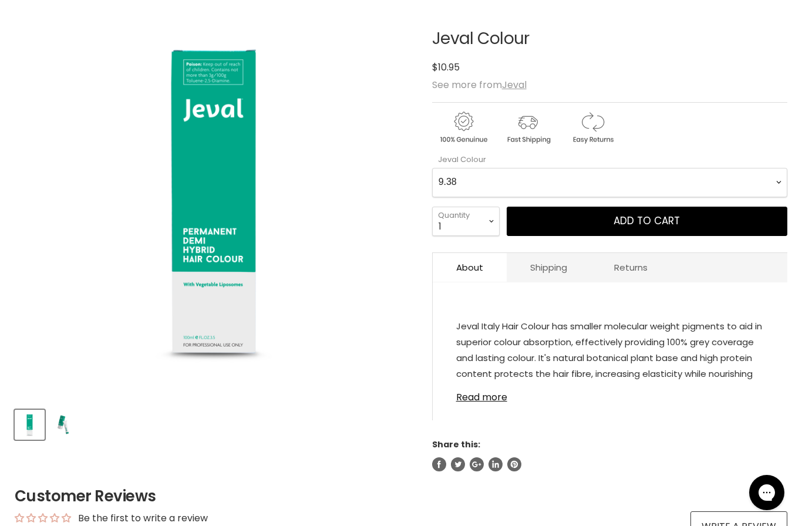
click at [661, 225] on span "Add to cart" at bounding box center [647, 221] width 66 height 14
click at [605, 174] on Colour-0-0 "1.0 2.0 3.0 4.0 5.0 6.0 7.0 8.0 9.0 10.0 1.0X 2.0X 3.0X 4.0X 5.0X 6.0X 7.0X 8.0…" at bounding box center [609, 182] width 355 height 29
click at [630, 176] on Colour-0-0 "1.0 2.0 3.0 4.0 5.0 6.0 7.0 8.0 9.0 10.0 1.0X 2.0X 3.0X 4.0X 5.0X 6.0X 7.0X 8.0…" at bounding box center [609, 182] width 355 height 29
click at [654, 215] on span "Add to cart" at bounding box center [647, 221] width 66 height 14
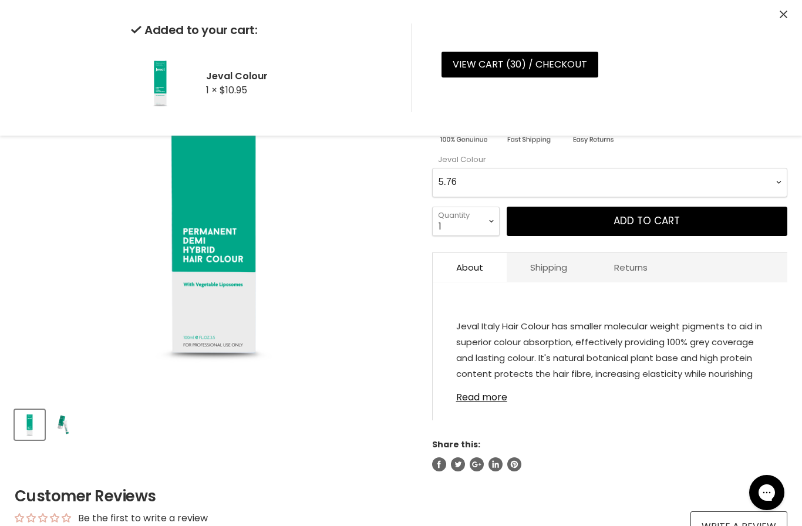
click at [549, 179] on Colour-0-0 "1.0 2.0 3.0 4.0 5.0 6.0 7.0 8.0 9.0 10.0 1.0X 2.0X 3.0X 4.0X 5.0X 6.0X 7.0X 8.0…" at bounding box center [609, 182] width 355 height 29
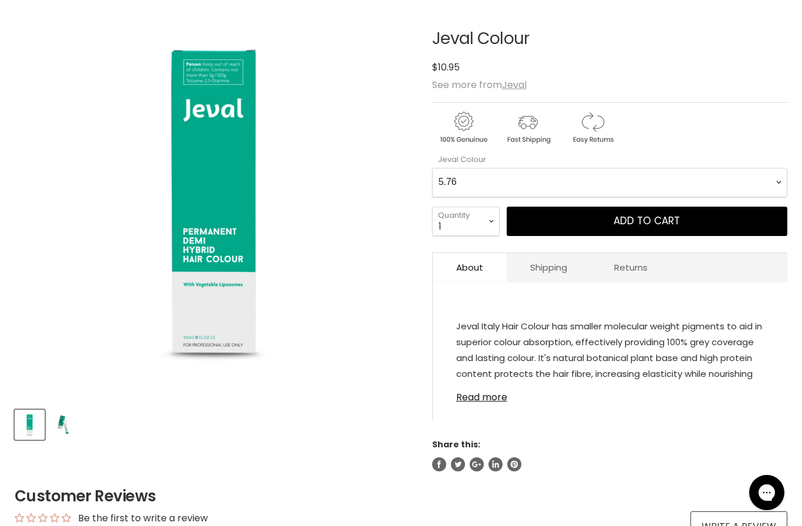
click at [645, 172] on Colour-0-0 "1.0 2.0 3.0 4.0 5.0 6.0 7.0 8.0 9.0 10.0 1.0X 2.0X 3.0X 4.0X 5.0X 6.0X 7.0X 8.0…" at bounding box center [609, 182] width 355 height 29
select Colour-0-0 "6.29"
click at [486, 221] on select "1 2 3 4 5 6 7 8 9 10+" at bounding box center [466, 221] width 68 height 29
click at [485, 220] on select "1 2 3 4 5 6 7 8 9 10+" at bounding box center [466, 221] width 68 height 29
select select "2"
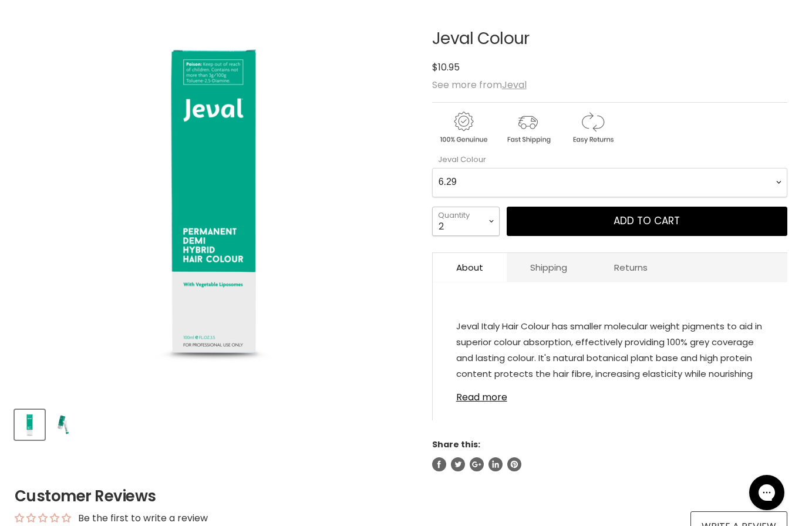
type input "2"
click at [678, 222] on span "Add to cart" at bounding box center [647, 221] width 66 height 14
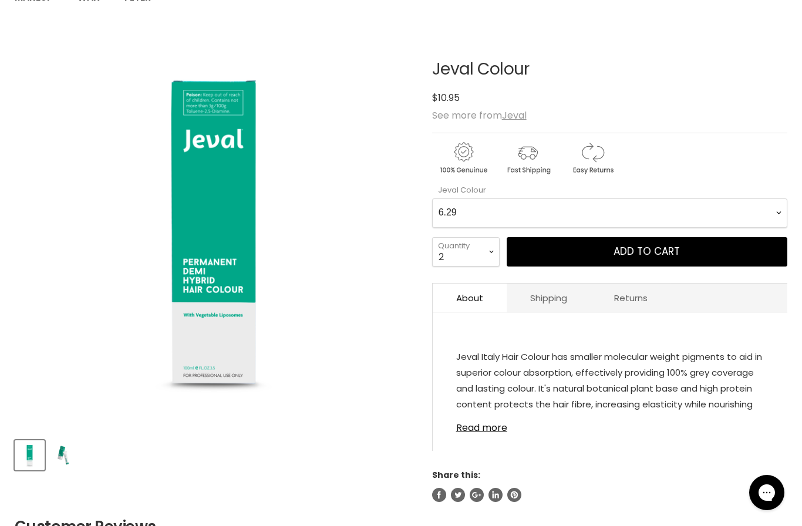
scroll to position [0, 0]
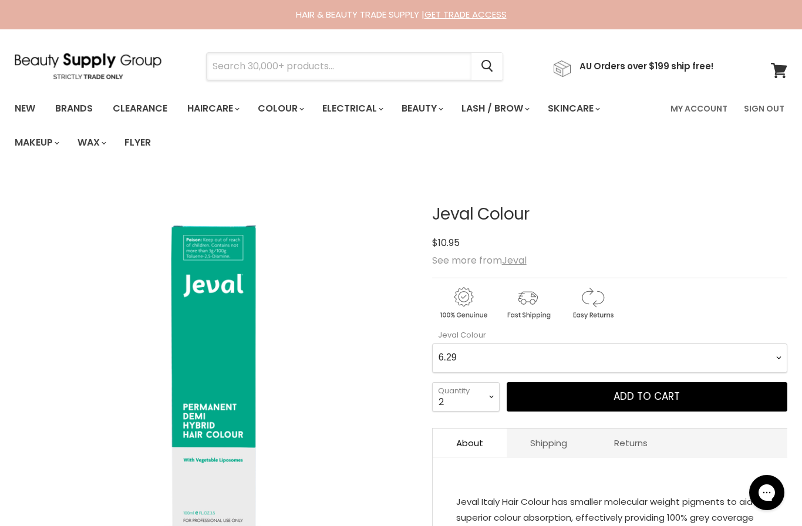
click at [344, 63] on input "Search" at bounding box center [339, 66] width 265 height 27
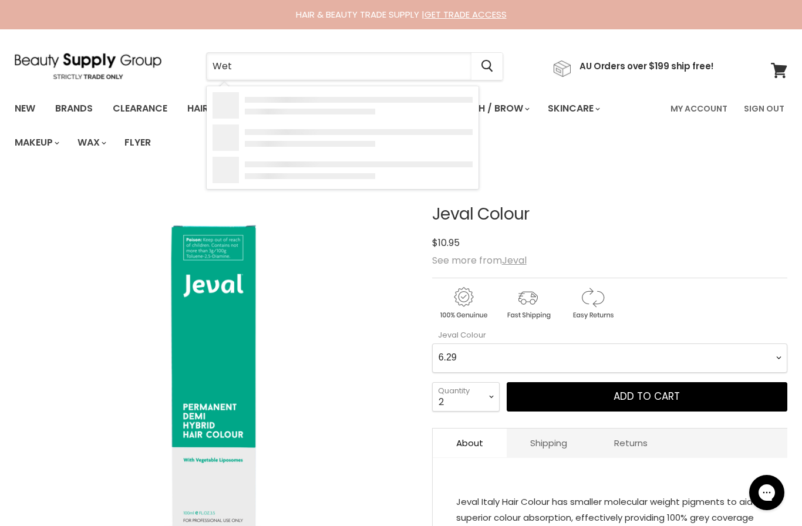
type input "Wet b"
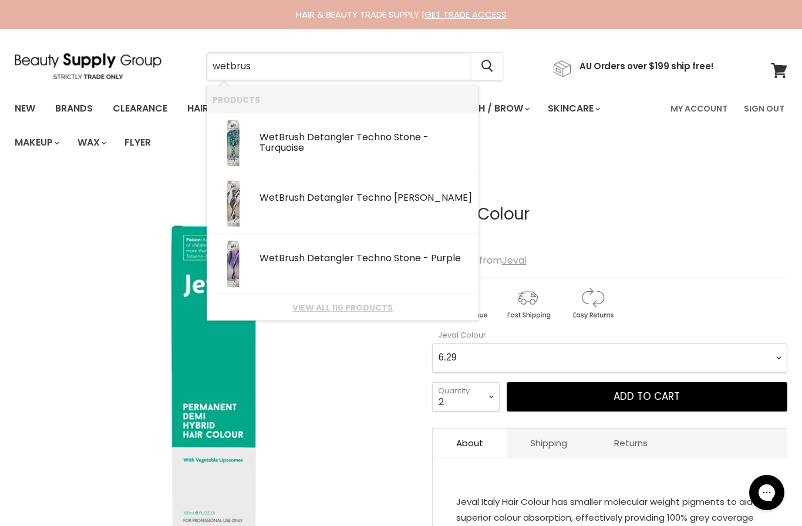
type input "wetbrush"
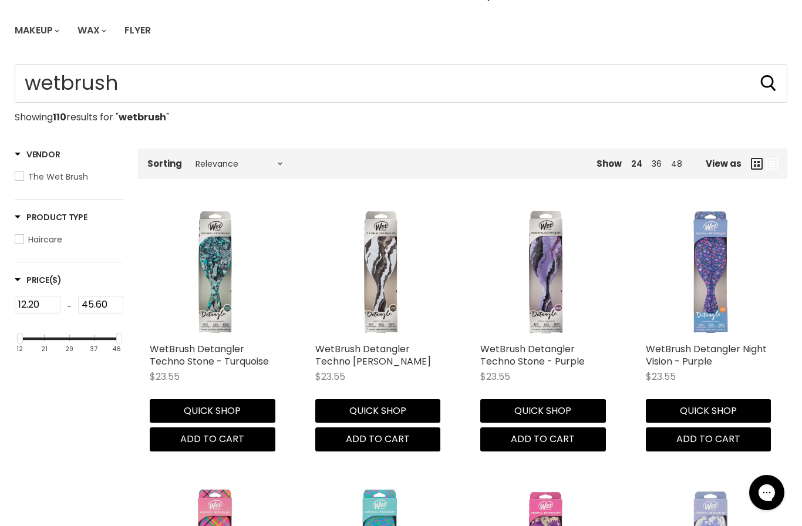
scroll to position [114, 0]
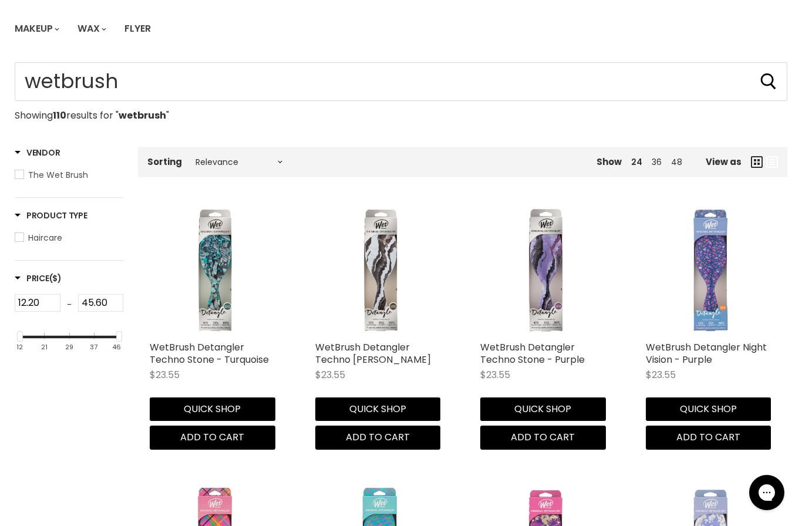
click at [236, 402] on button "Quick shop" at bounding box center [213, 409] width 126 height 23
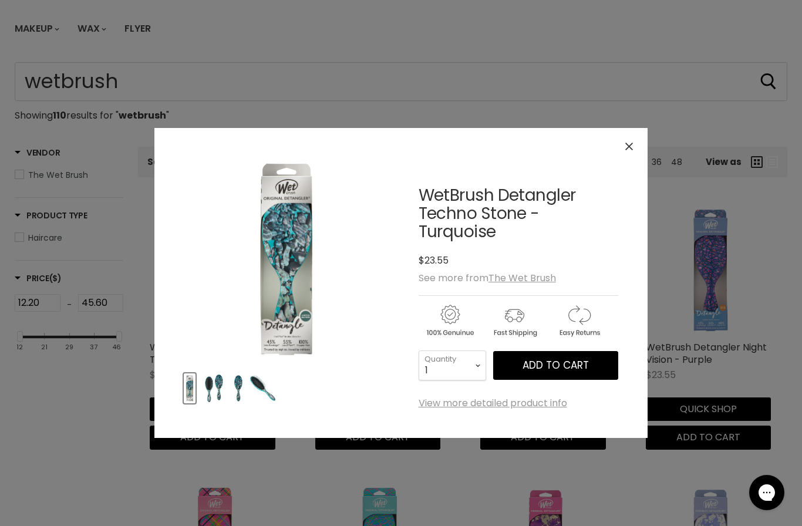
click at [563, 362] on span "Add to cart" at bounding box center [556, 365] width 66 height 14
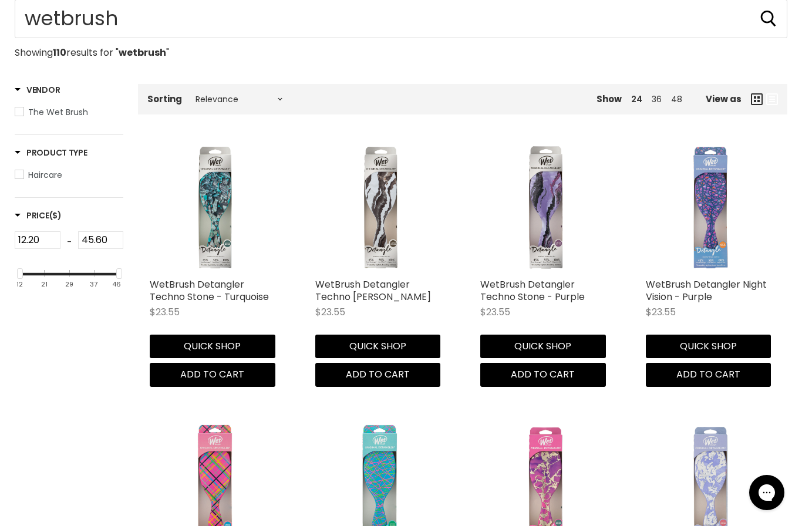
scroll to position [178, 0]
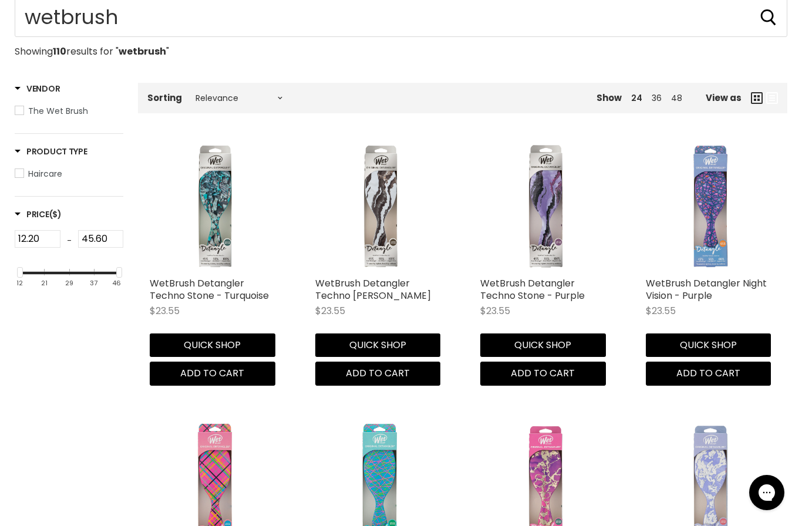
click at [395, 338] on button "Quick shop" at bounding box center [378, 345] width 126 height 23
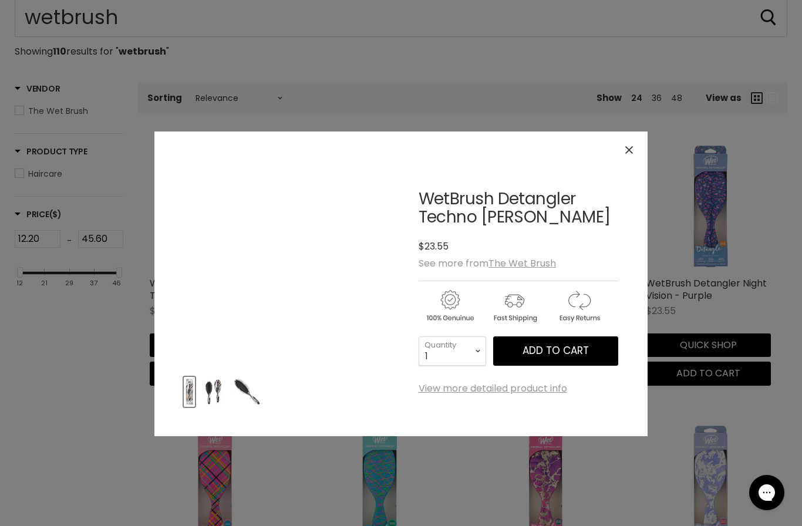
click at [567, 348] on span "Add to cart" at bounding box center [556, 351] width 66 height 14
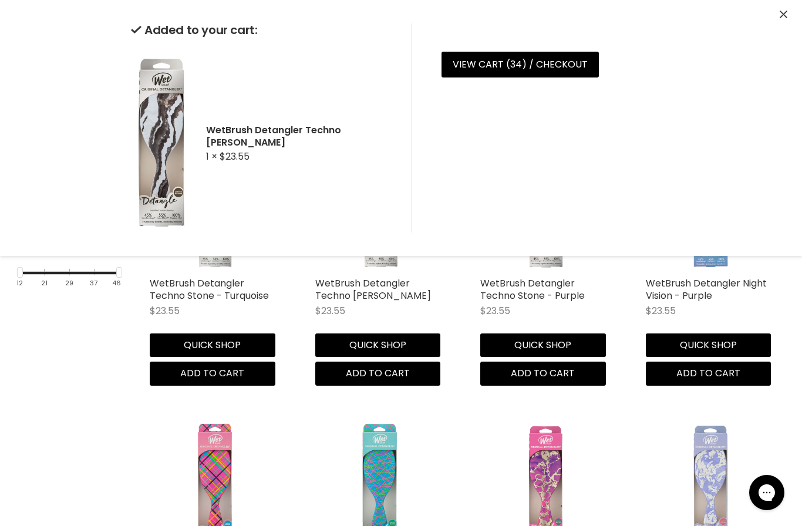
click at [567, 334] on button "Quick shop" at bounding box center [543, 345] width 126 height 23
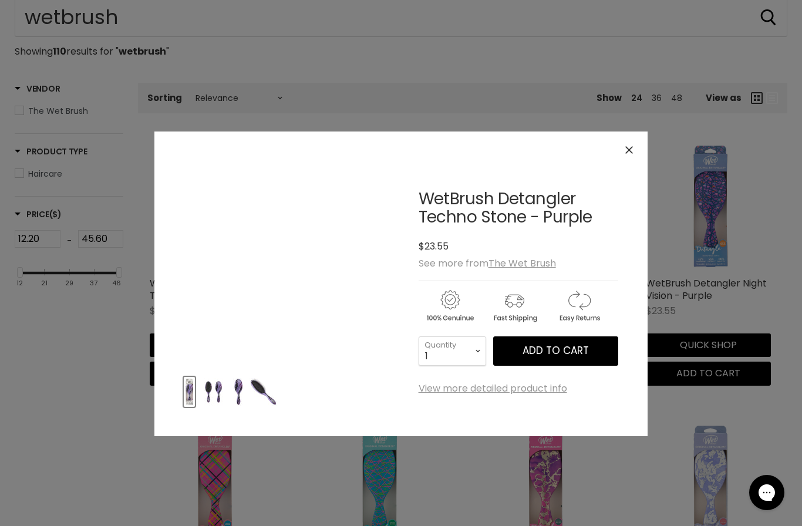
click at [585, 354] on span "Add to cart" at bounding box center [556, 351] width 66 height 14
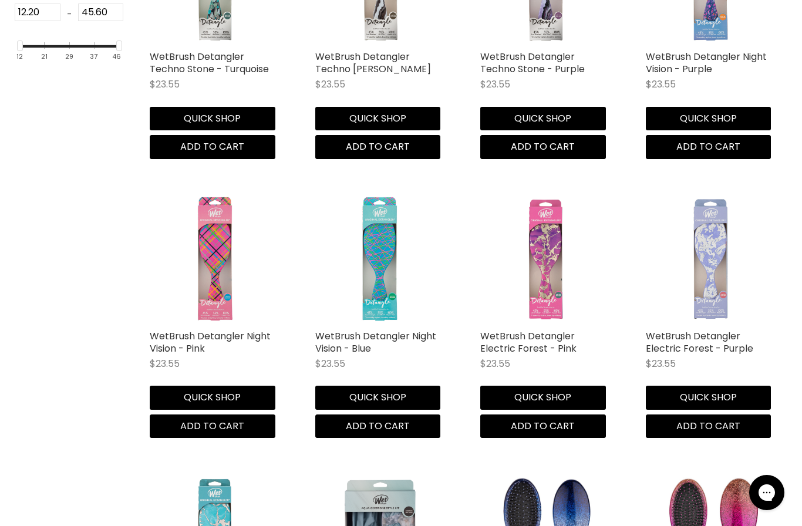
scroll to position [410, 0]
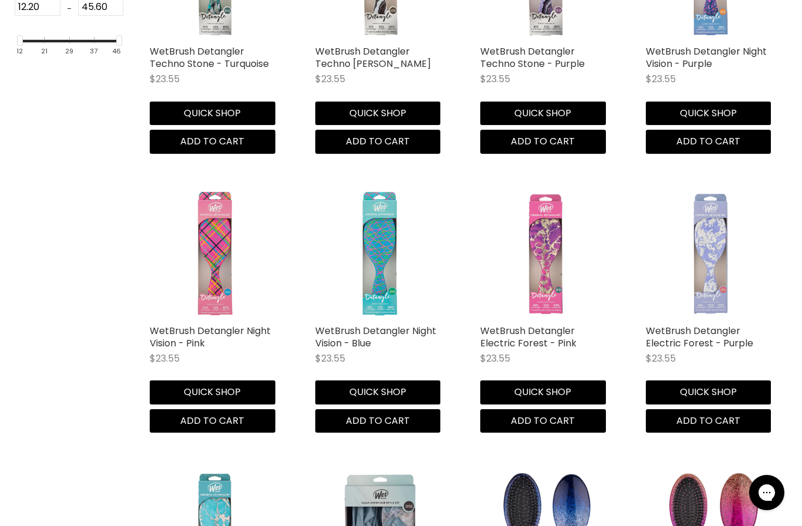
click at [718, 388] on button "Quick shop" at bounding box center [709, 392] width 126 height 23
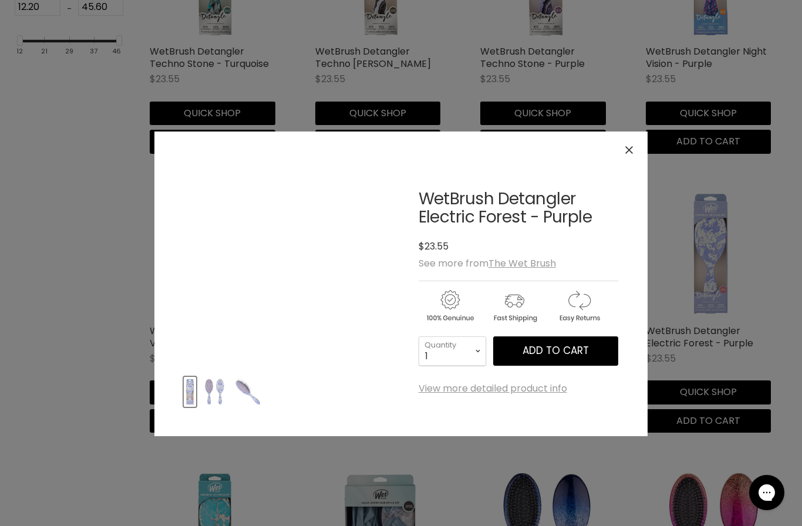
click at [585, 351] on span "Add to cart" at bounding box center [556, 351] width 66 height 14
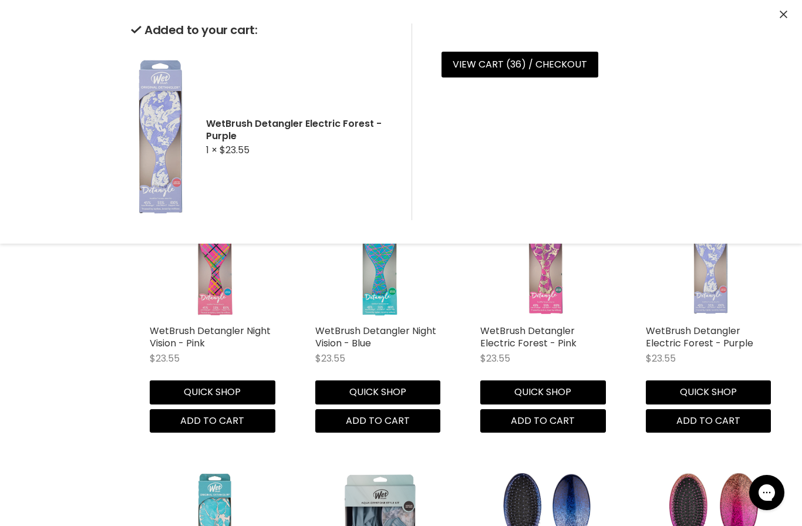
click at [561, 383] on button "Quick shop" at bounding box center [543, 392] width 126 height 23
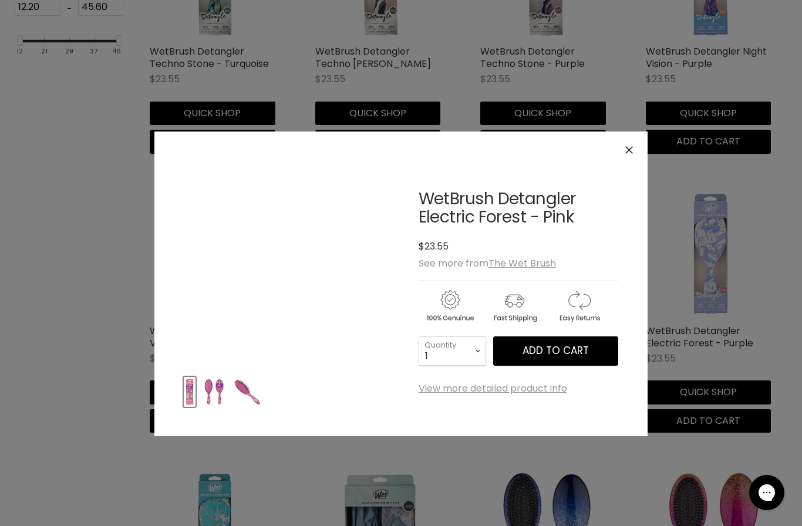
click at [570, 352] on span "Add to cart" at bounding box center [556, 351] width 66 height 14
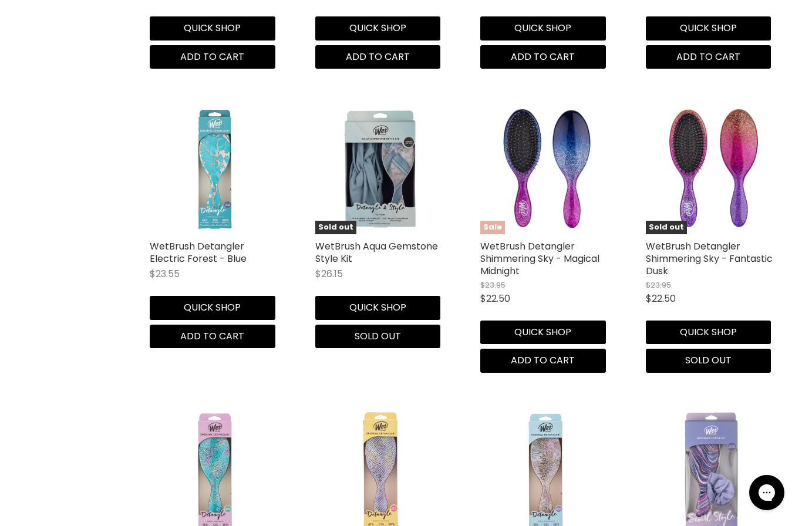
scroll to position [775, 0]
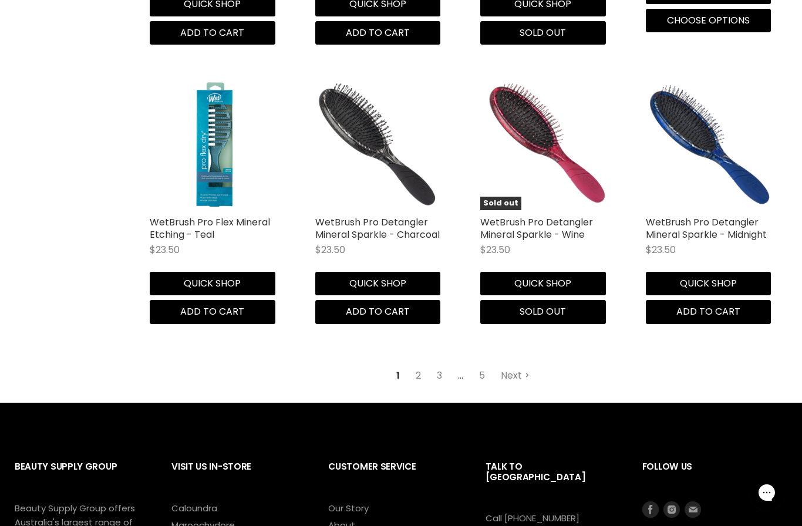
click at [411, 372] on link "2" at bounding box center [418, 375] width 18 height 21
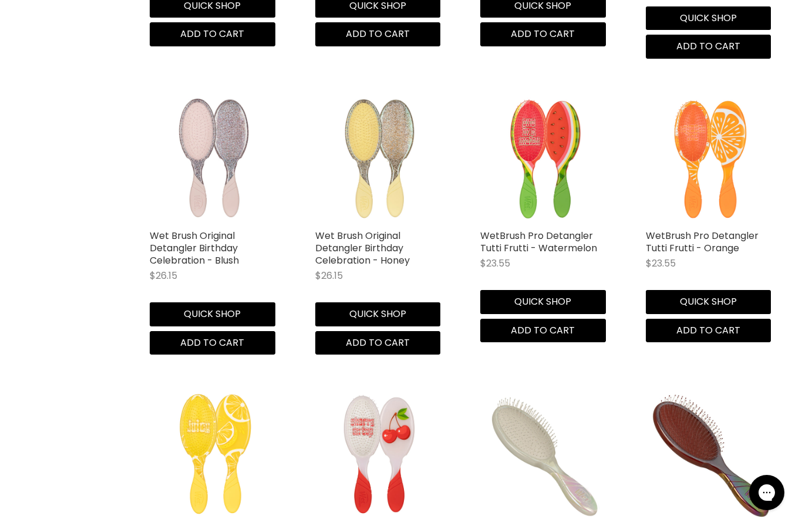
scroll to position [278, 0]
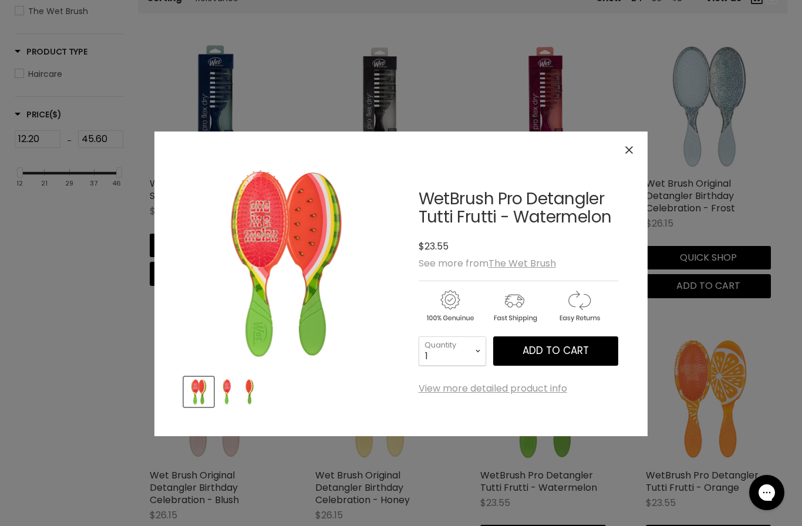
click at [578, 349] on span "Add to cart" at bounding box center [556, 351] width 66 height 14
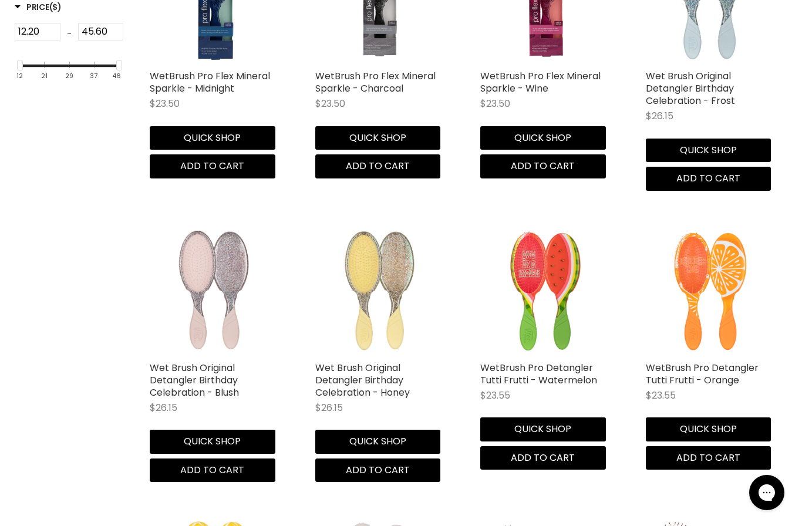
scroll to position [390, 0]
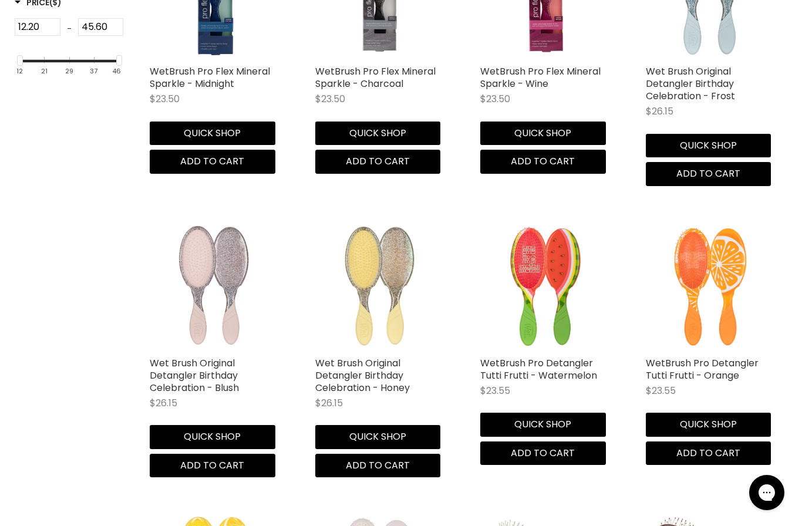
click at [714, 415] on button "Quick shop" at bounding box center [709, 424] width 126 height 23
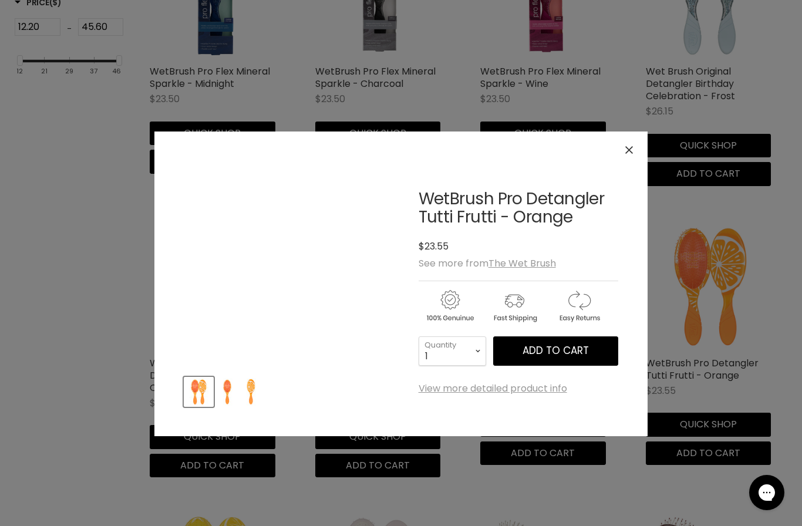
click at [563, 362] on button "Add to cart" at bounding box center [555, 350] width 125 height 29
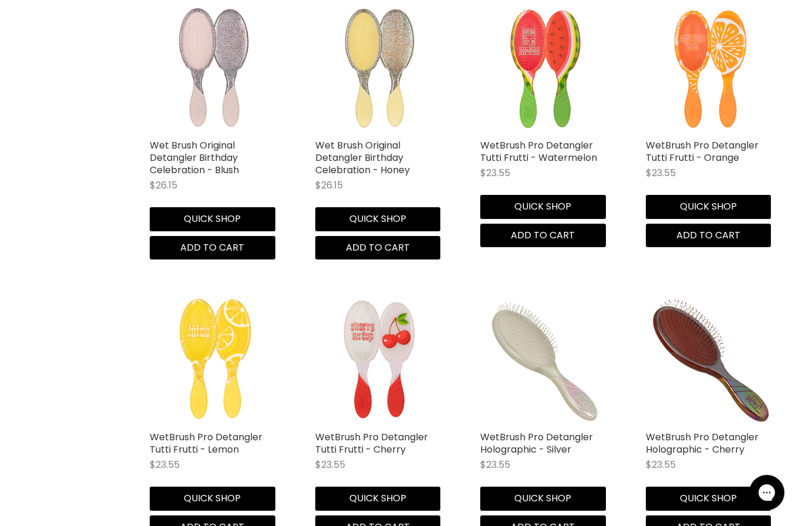
scroll to position [641, 0]
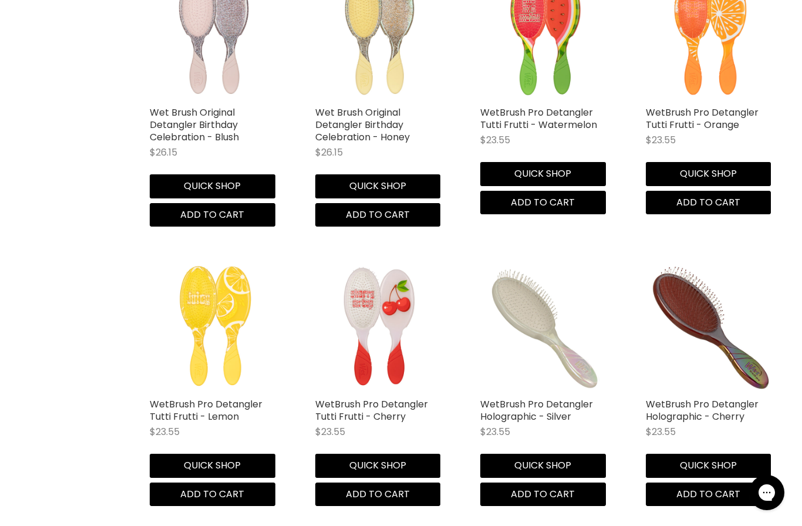
click at [237, 464] on button "Quick shop" at bounding box center [213, 465] width 126 height 23
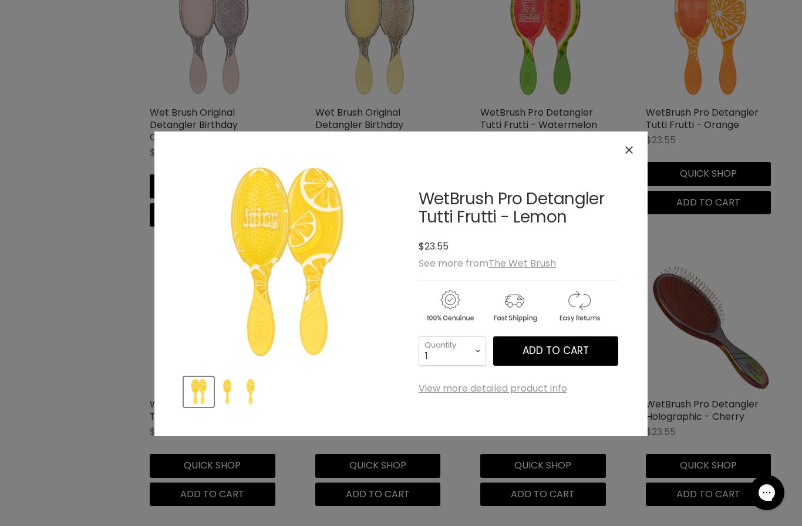
click at [570, 345] on span "Add to cart" at bounding box center [556, 351] width 66 height 14
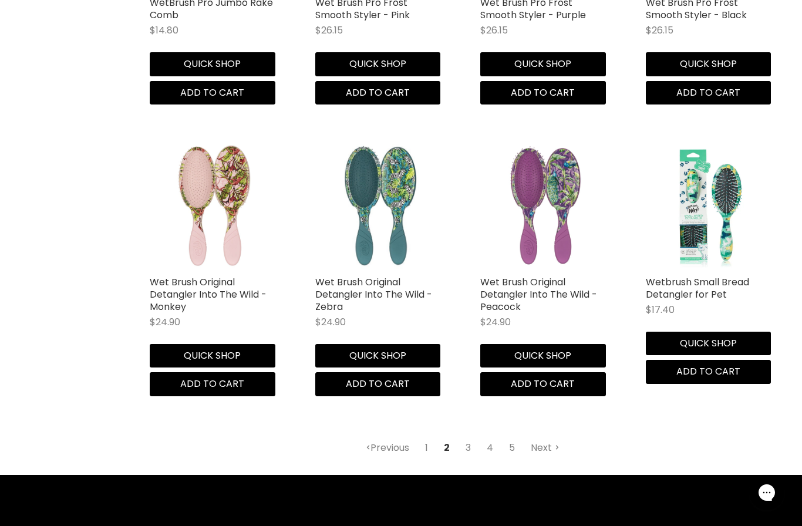
scroll to position [1614, 0]
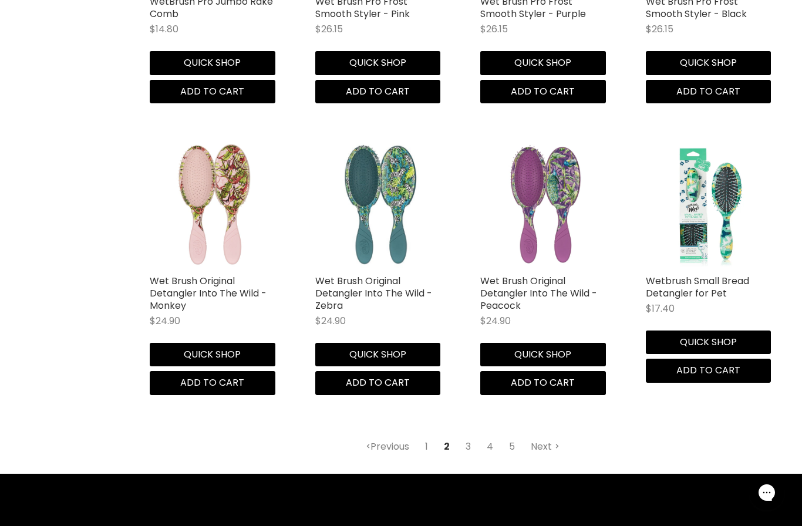
click at [467, 442] on link "3" at bounding box center [468, 446] width 18 height 21
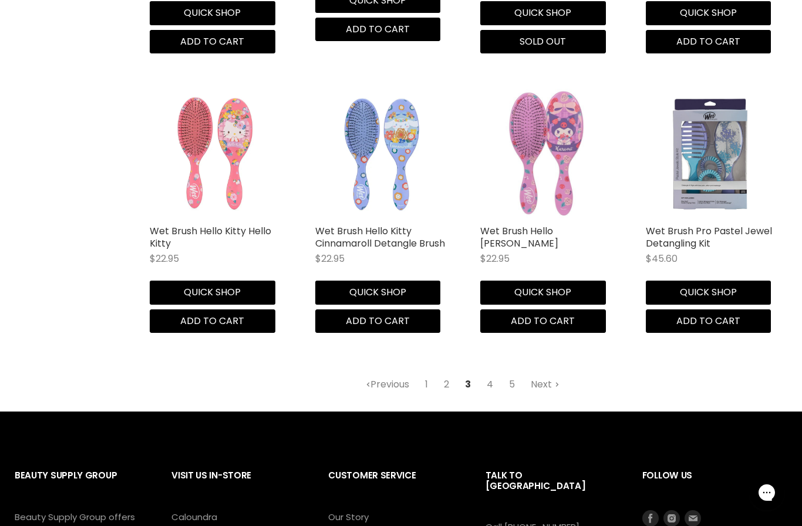
scroll to position [1714, 0]
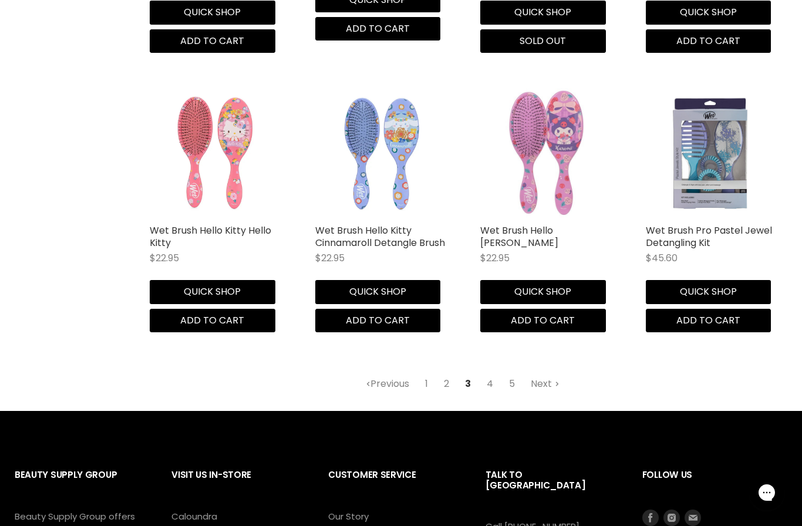
click at [490, 373] on link "4" at bounding box center [489, 383] width 19 height 21
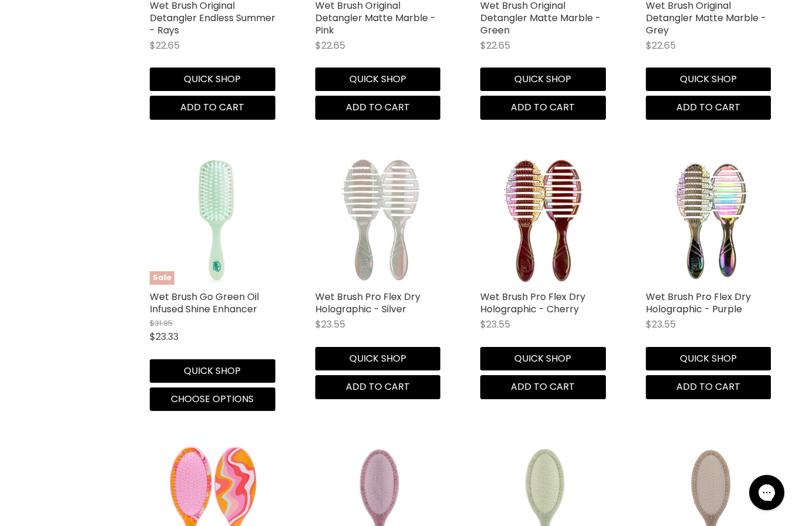
scroll to position [1052, 0]
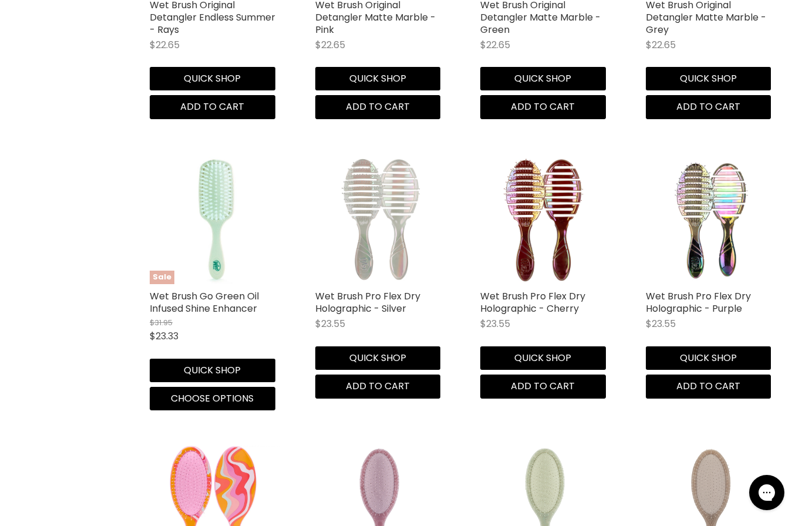
click at [737, 349] on button "Quick shop" at bounding box center [709, 357] width 126 height 23
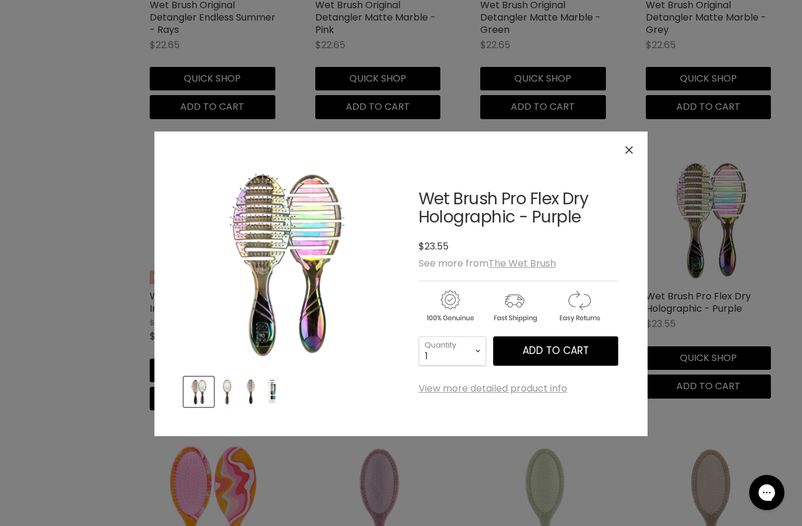
click at [568, 350] on span "Add to cart" at bounding box center [556, 351] width 66 height 14
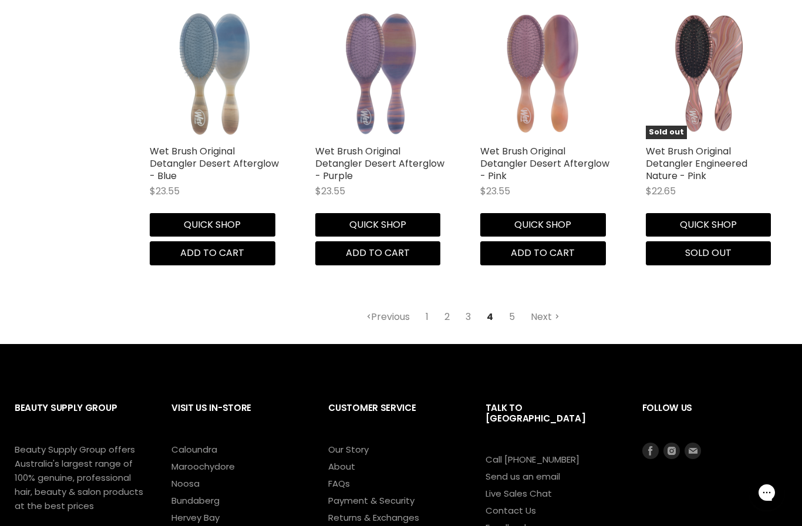
click at [514, 308] on link "5" at bounding box center [512, 317] width 19 height 21
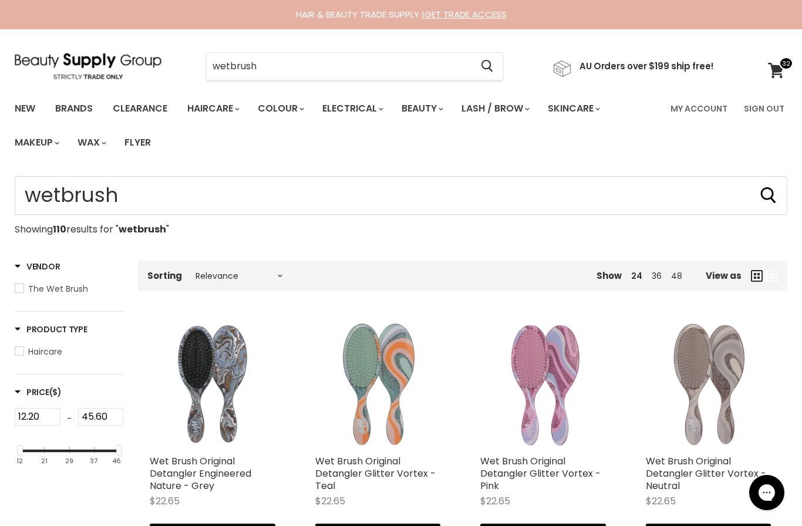
click at [775, 66] on icon at bounding box center [776, 70] width 16 height 15
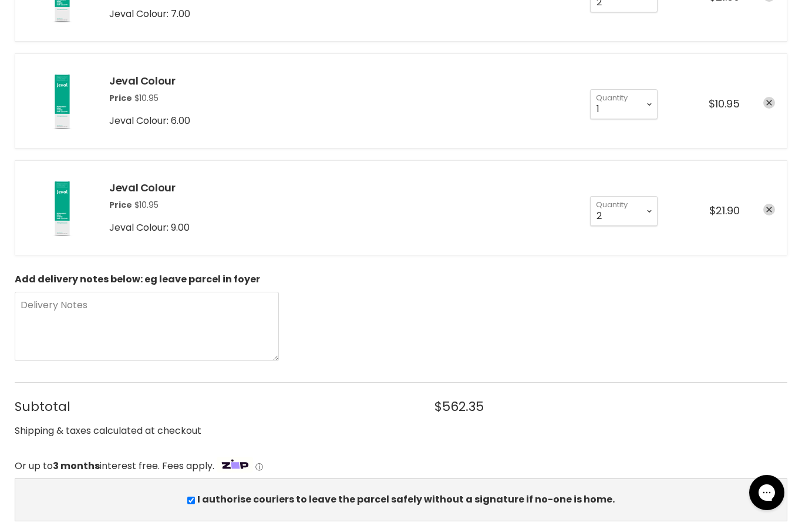
scroll to position [4189, 0]
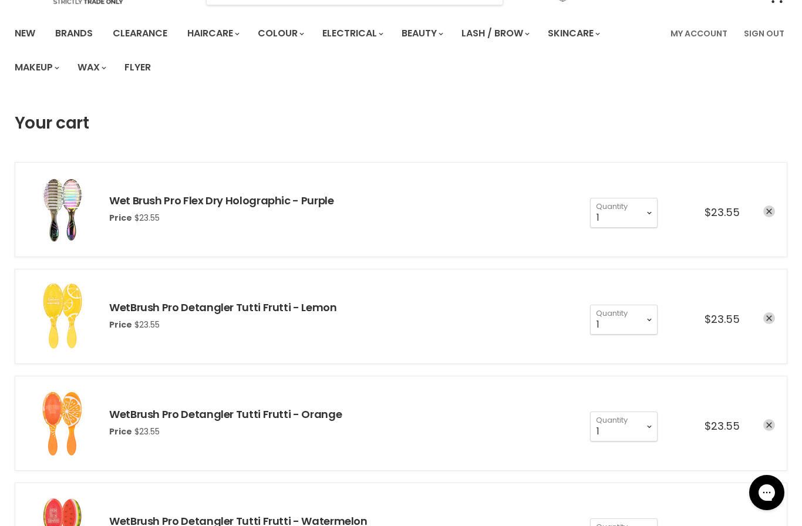
scroll to position [0, 0]
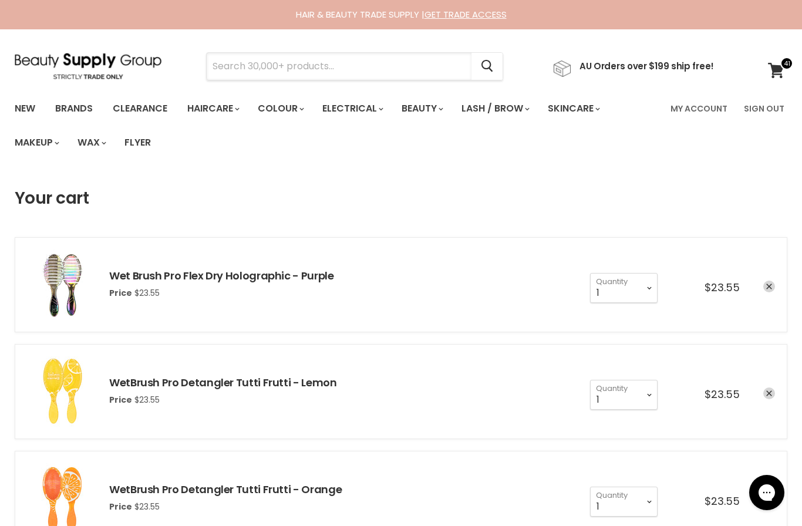
click at [320, 58] on input "Search" at bounding box center [339, 66] width 265 height 27
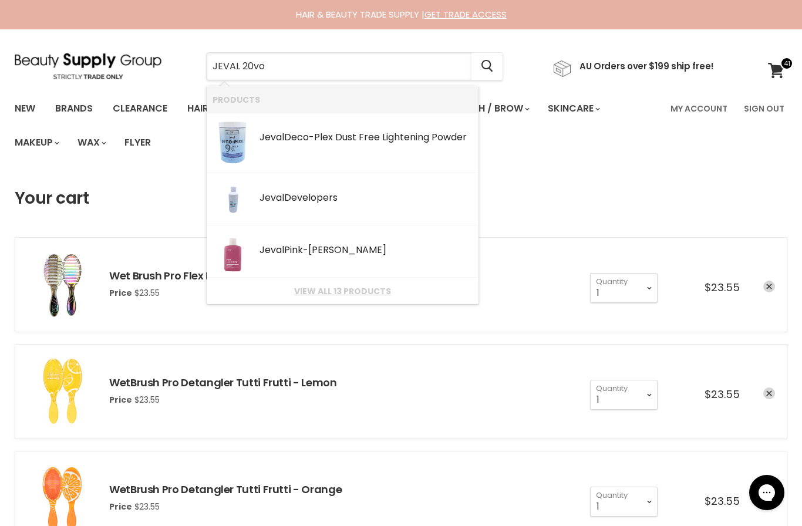
type input "JEVAL 20vol"
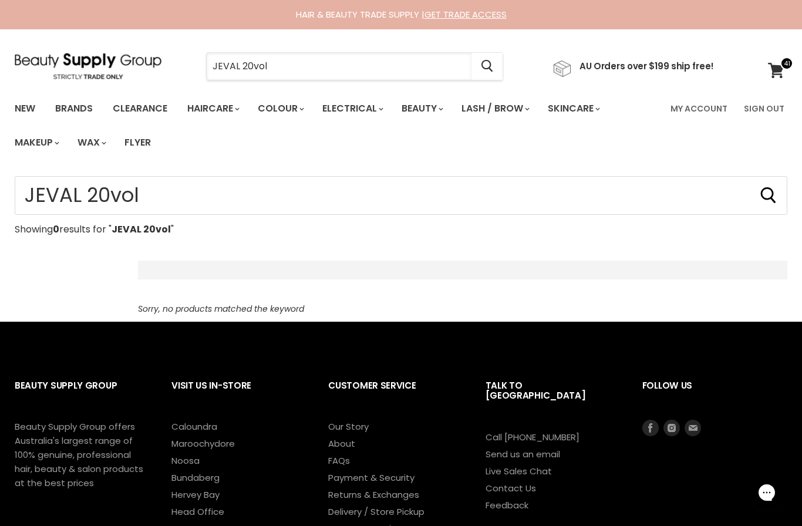
click at [290, 77] on input "JEVAL 20vol" at bounding box center [339, 66] width 265 height 27
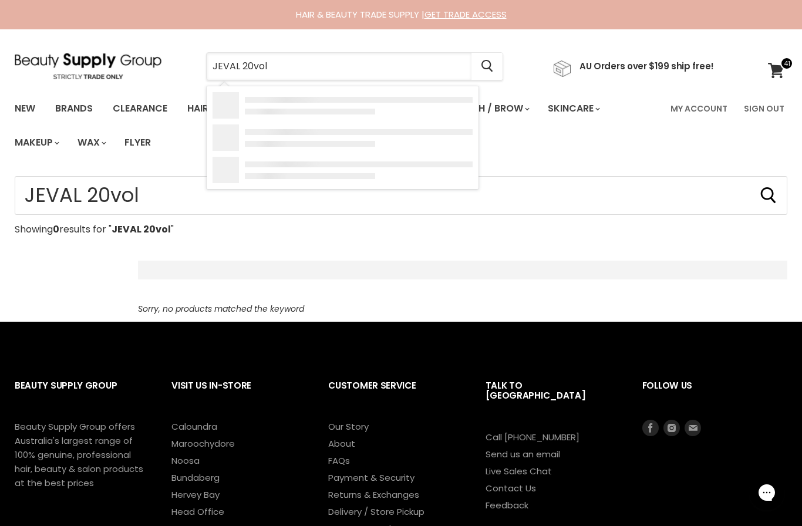
click at [297, 65] on input "JEVAL 20vol" at bounding box center [339, 66] width 265 height 27
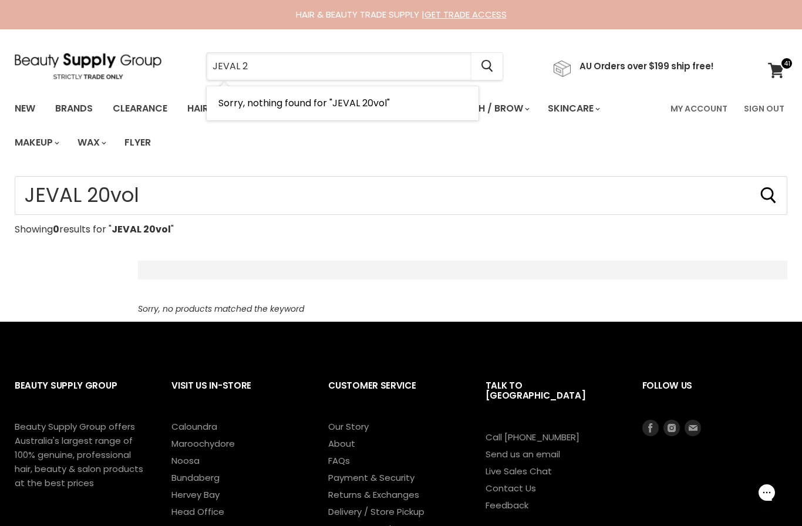
type input "JEVAL"
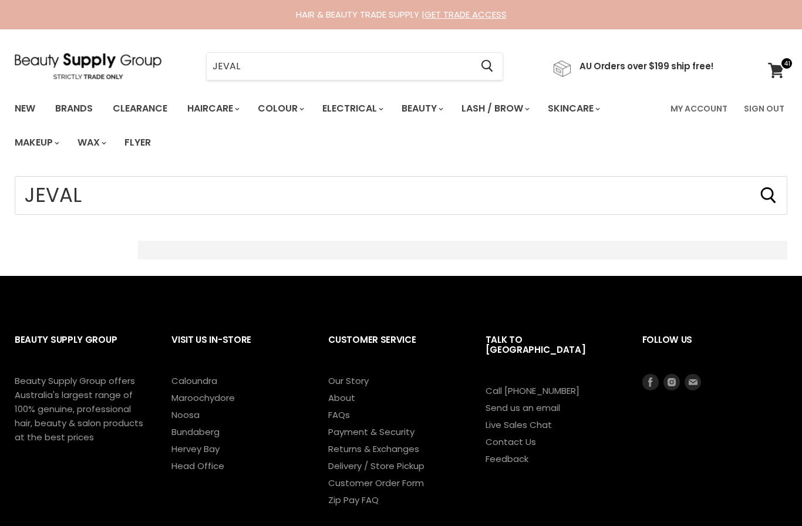
type input "JEVAL"
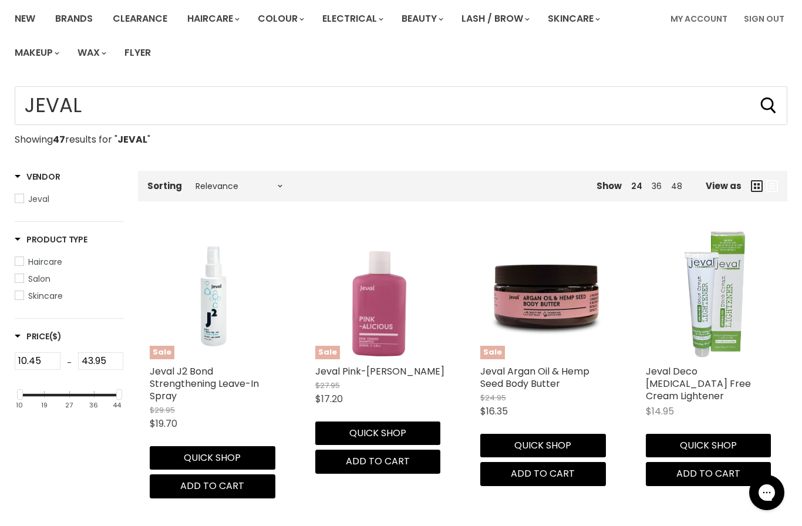
scroll to position [99, 0]
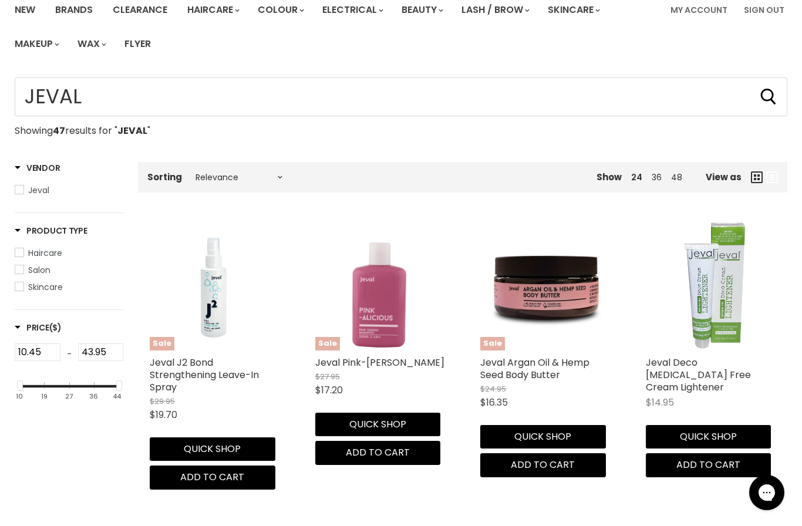
click at [230, 446] on button "Quick shop" at bounding box center [213, 449] width 126 height 23
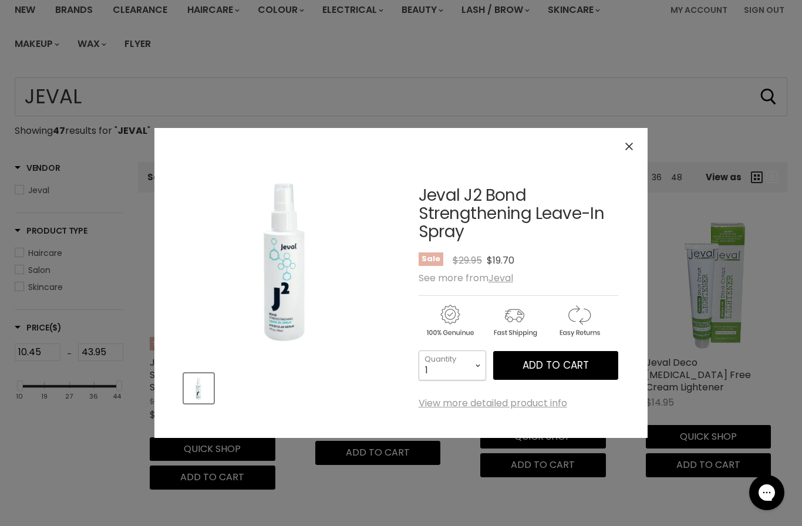
click at [472, 365] on select "1 2 3 4 5 6 7 8 9 10+" at bounding box center [453, 365] width 68 height 29
select select "2"
type input "2"
click at [556, 362] on span "Add to cart" at bounding box center [556, 365] width 66 height 14
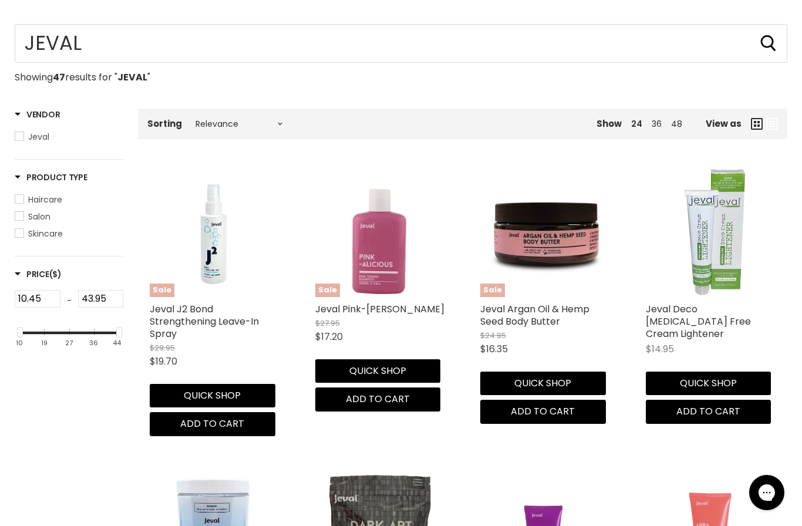
scroll to position [153, 0]
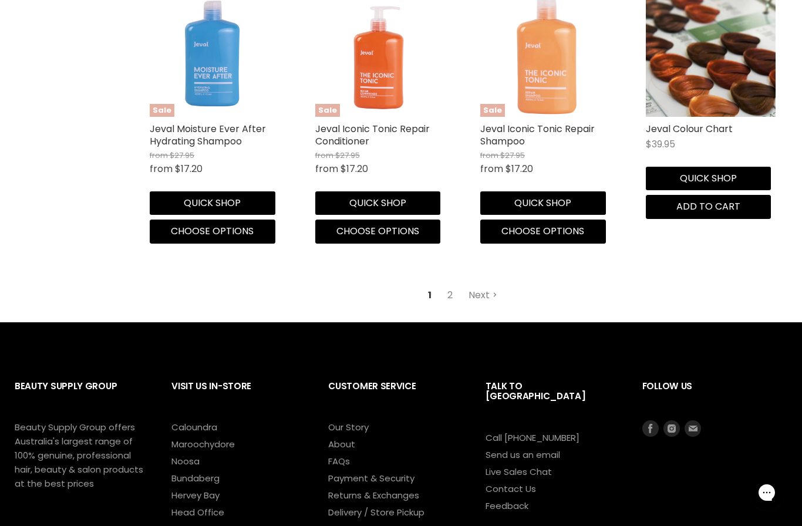
click at [451, 290] on link "2" at bounding box center [450, 295] width 18 height 21
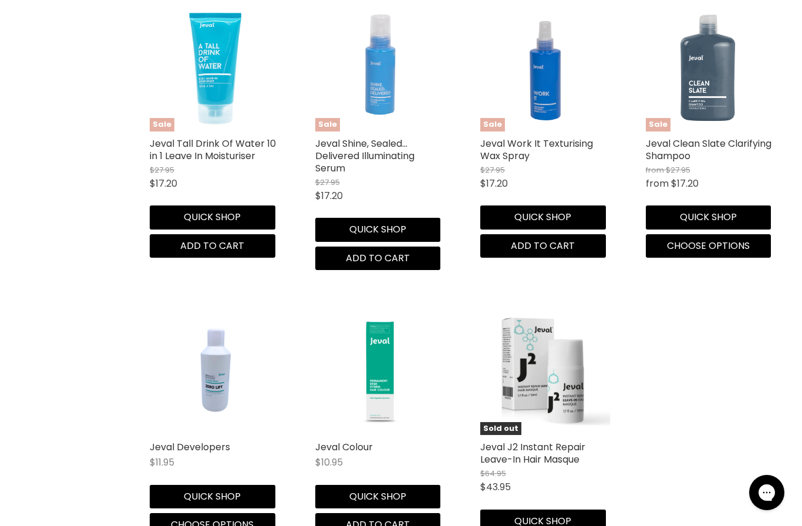
scroll to position [1493, 0]
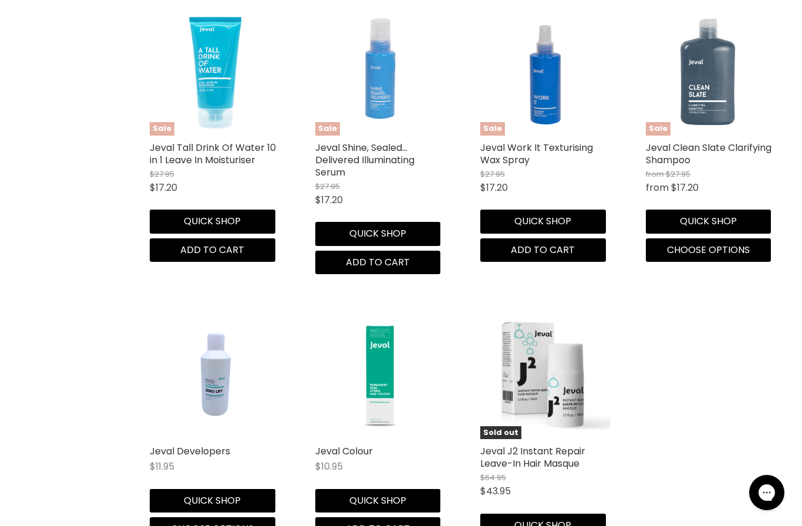
click at [235, 381] on img "Main content" at bounding box center [215, 374] width 130 height 130
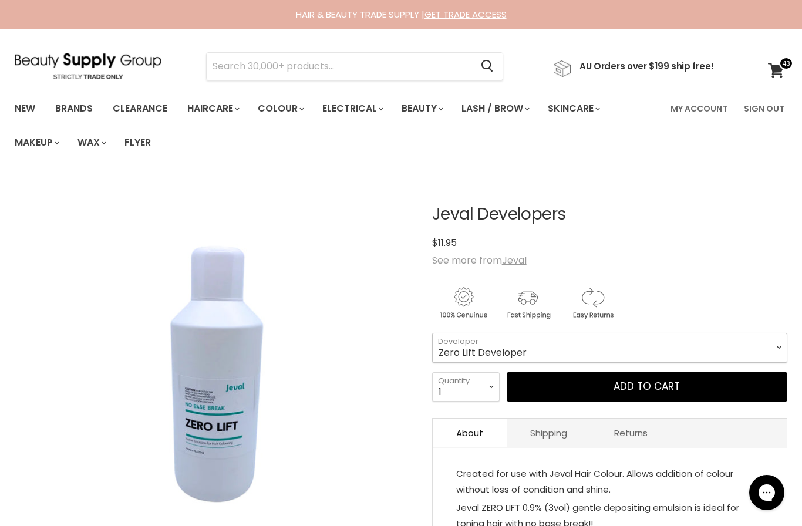
click at [559, 338] on select "Zero Lift Developer Semi Developer 5 Vol 10 Vol 20 Vol 30 Vol 40 Vol" at bounding box center [609, 347] width 355 height 29
select select "20 Vol"
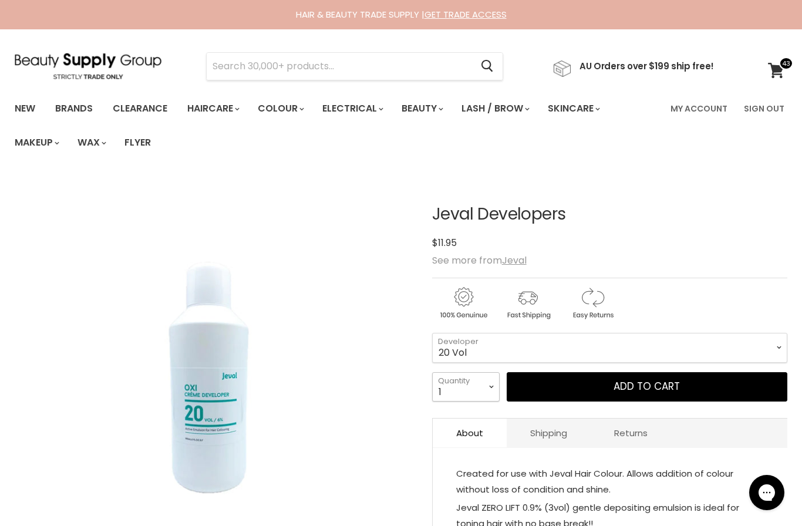
click at [488, 382] on select "1 2 3 4 5 6 7 8 9 10+" at bounding box center [466, 386] width 68 height 29
click at [483, 393] on select "1 2 3 4 5 6 7 8 9 10+" at bounding box center [466, 386] width 68 height 29
select select "4"
type input "4"
click at [617, 389] on button "Add to cart" at bounding box center [647, 386] width 281 height 29
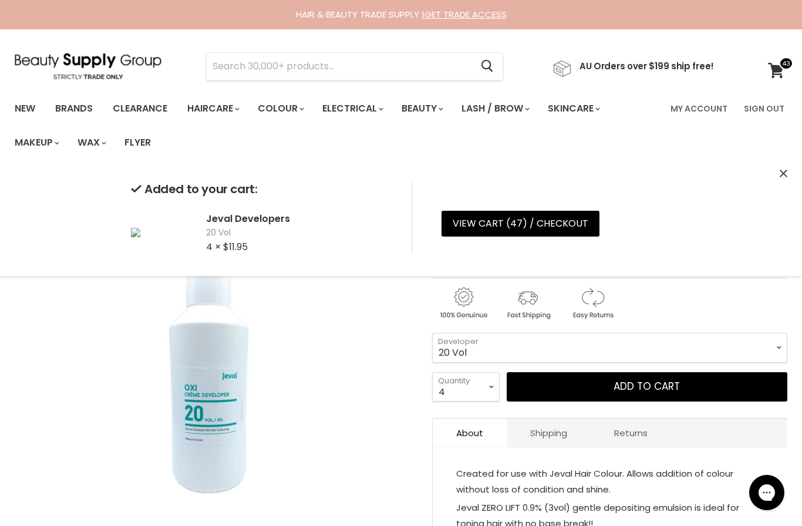
click at [527, 349] on select "Zero Lift Developer Semi Developer 5 Vol 10 Vol 20 Vol 30 Vol 40 Vol" at bounding box center [609, 347] width 355 height 29
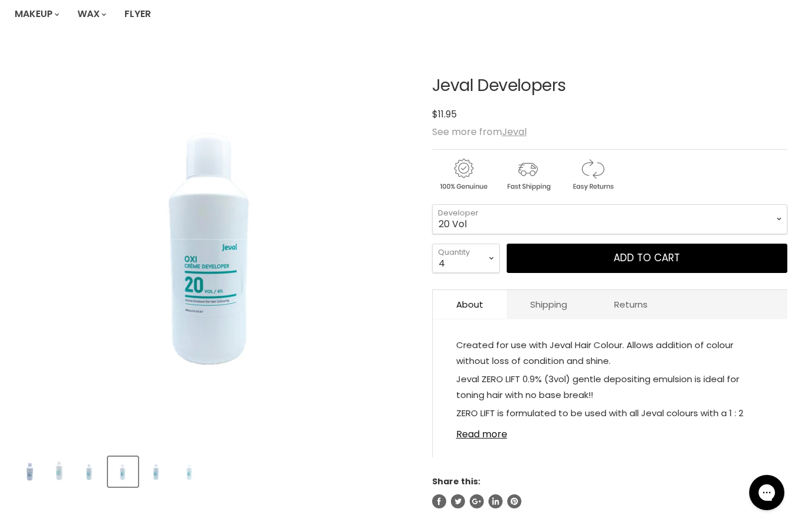
scroll to position [124, 0]
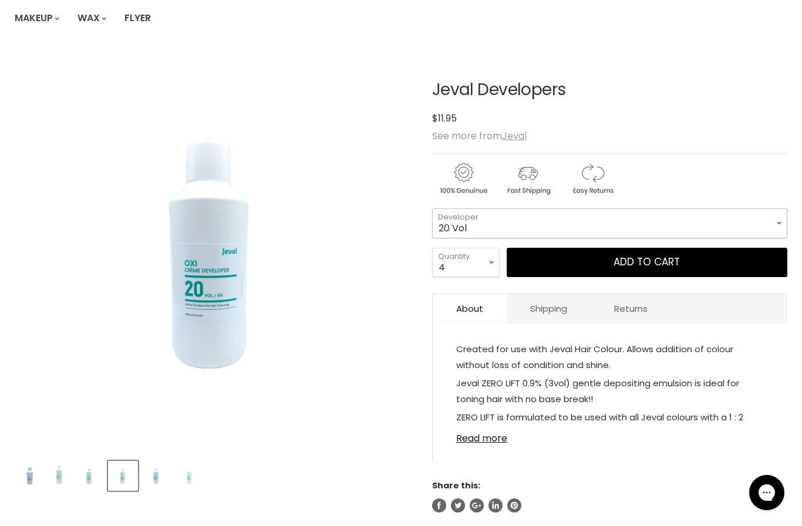
click at [573, 221] on select "Zero Lift Developer Semi Developer 5 Vol 10 Vol 20 Vol 30 Vol 40 Vol" at bounding box center [609, 222] width 355 height 29
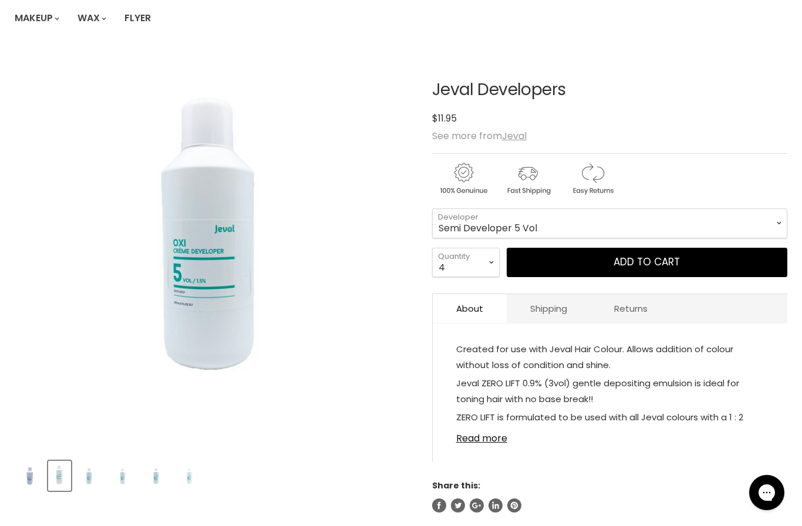
click at [574, 261] on button "Add to cart" at bounding box center [647, 262] width 281 height 29
click at [592, 224] on select "Zero Lift Developer Semi Developer 5 Vol 10 Vol 20 Vol 30 Vol 40 Vol" at bounding box center [609, 222] width 355 height 29
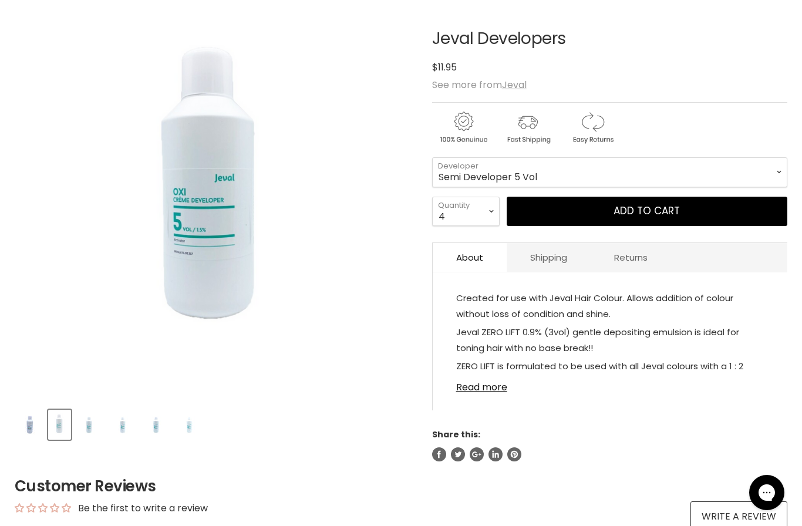
click at [581, 216] on button "Add to cart" at bounding box center [647, 211] width 281 height 29
click at [587, 172] on select "Zero Lift Developer Semi Developer 5 Vol 10 Vol 20 Vol 30 Vol 40 Vol" at bounding box center [609, 171] width 355 height 29
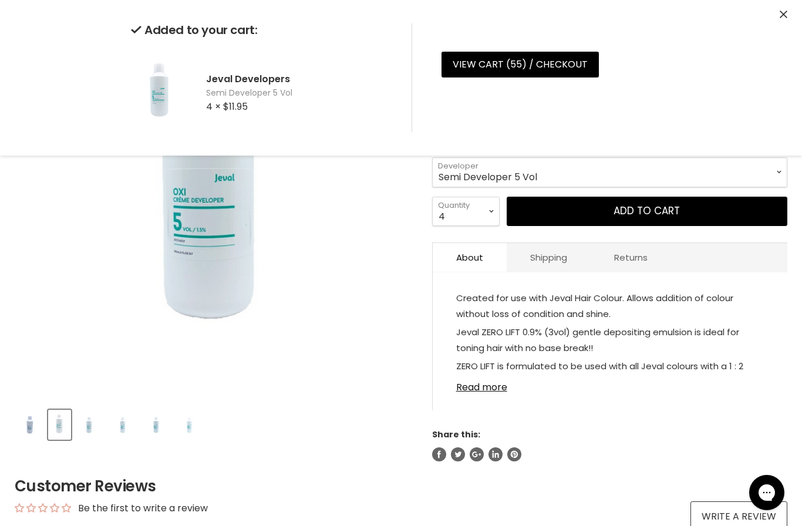
click at [608, 170] on select "Zero Lift Developer Semi Developer 5 Vol 10 Vol 20 Vol 30 Vol 40 Vol" at bounding box center [609, 171] width 355 height 29
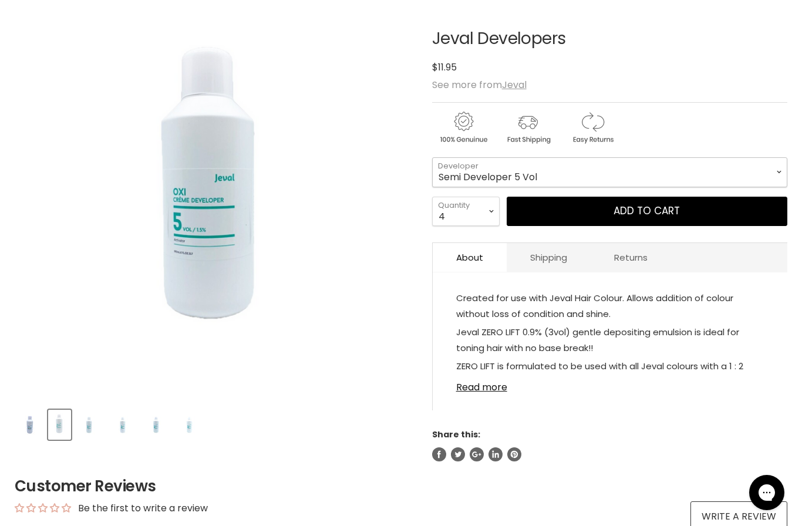
click at [606, 163] on select "Zero Lift Developer Semi Developer 5 Vol 10 Vol 20 Vol 30 Vol 40 Vol" at bounding box center [609, 171] width 355 height 29
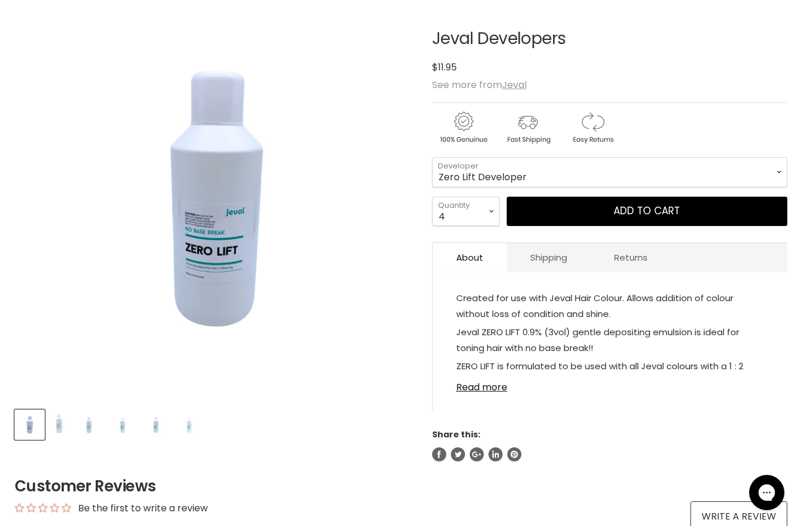
click at [614, 216] on button "Add to cart" at bounding box center [647, 211] width 281 height 29
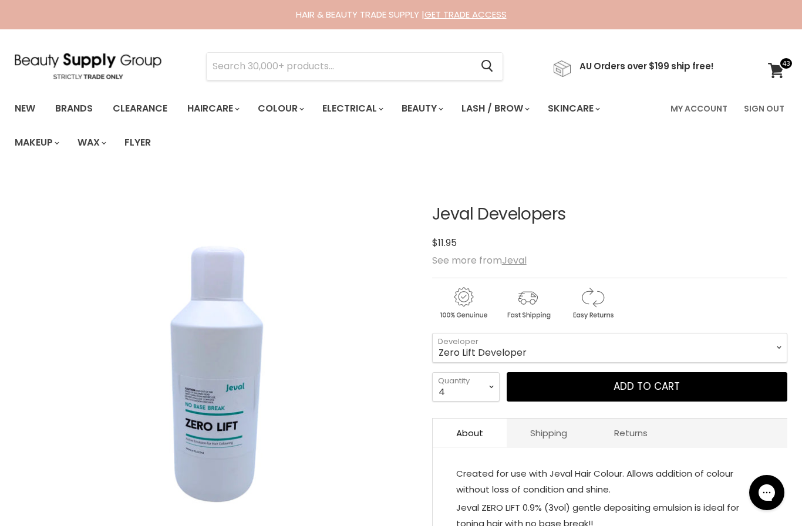
click at [778, 72] on icon at bounding box center [776, 70] width 16 height 15
click at [531, 350] on select "Zero Lift Developer Semi Developer 5 Vol 10 Vol 20 Vol 30 Vol 40 Vol" at bounding box center [609, 347] width 355 height 29
select select "30 Vol"
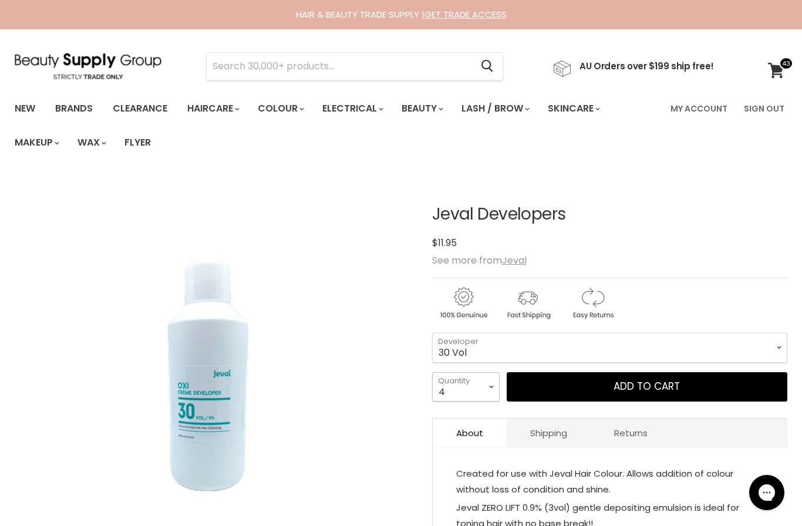
click at [484, 385] on select "1 2 3 4 5 6 7 8 9 10+" at bounding box center [466, 386] width 68 height 29
click at [488, 385] on select "1 2 3 4 5 6 7 8 9 10+" at bounding box center [466, 386] width 68 height 29
select select "3"
type input "3"
click at [638, 400] on button "Add to cart" at bounding box center [647, 386] width 281 height 29
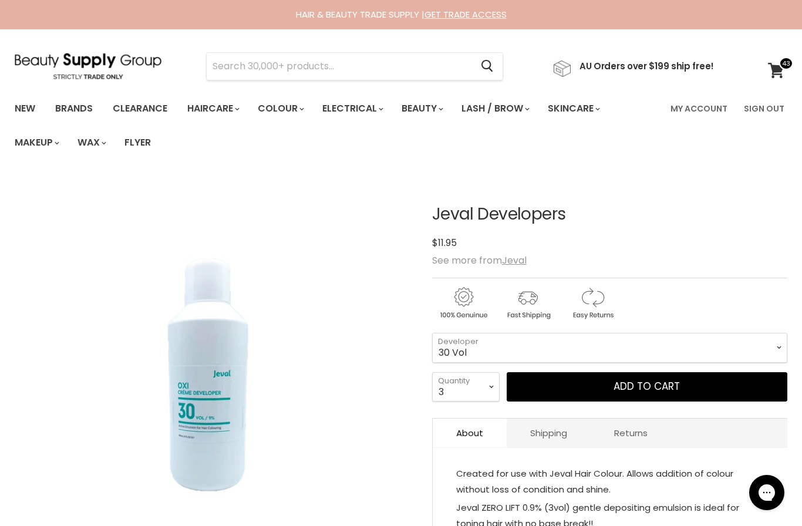
click at [776, 63] on icon at bounding box center [776, 70] width 16 height 15
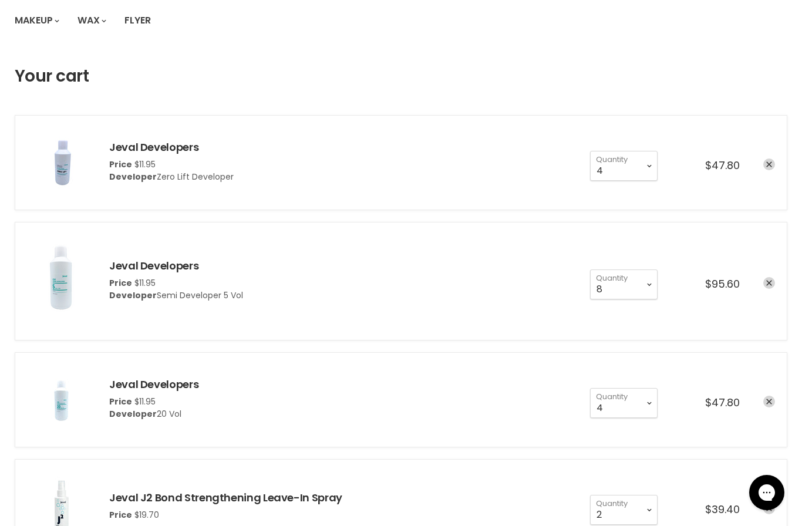
scroll to position [126, 0]
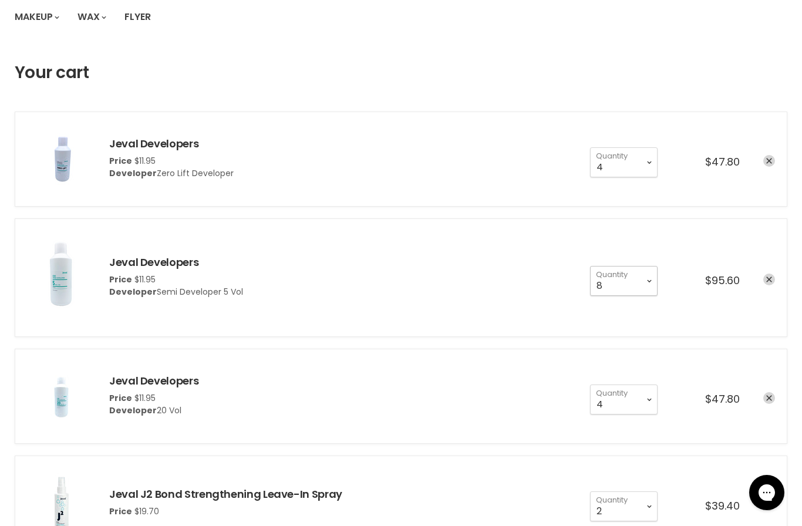
click at [644, 277] on select "1 2 3 4 5 6 7 8 9 10+" at bounding box center [624, 280] width 68 height 29
select select "4"
type input "4"
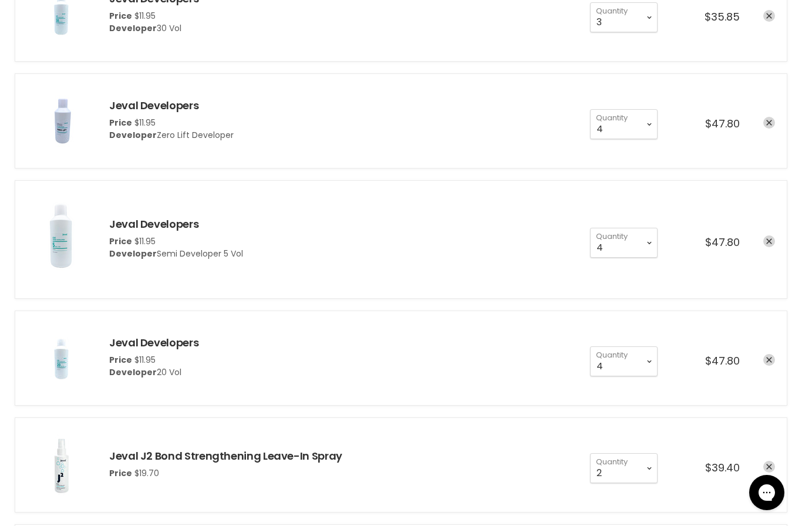
scroll to position [276, 0]
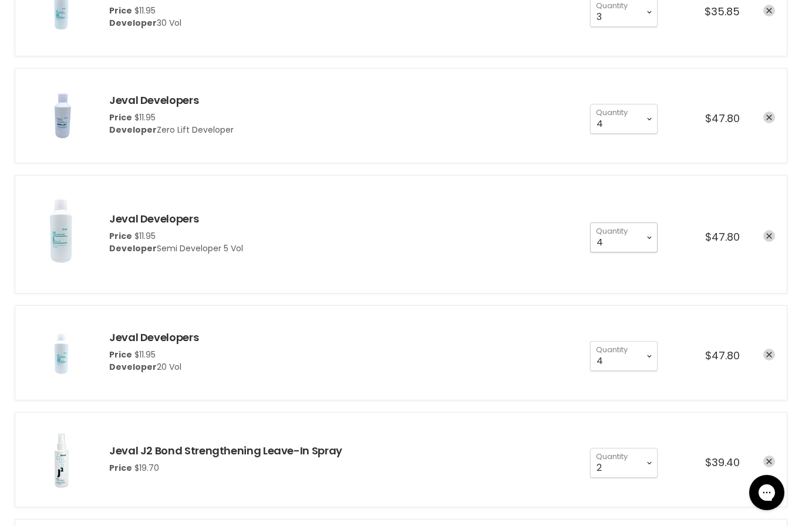
click at [642, 236] on select "1 2 3 4 5 6 7 8 9 10+" at bounding box center [624, 237] width 68 height 29
select select "2"
type input "2"
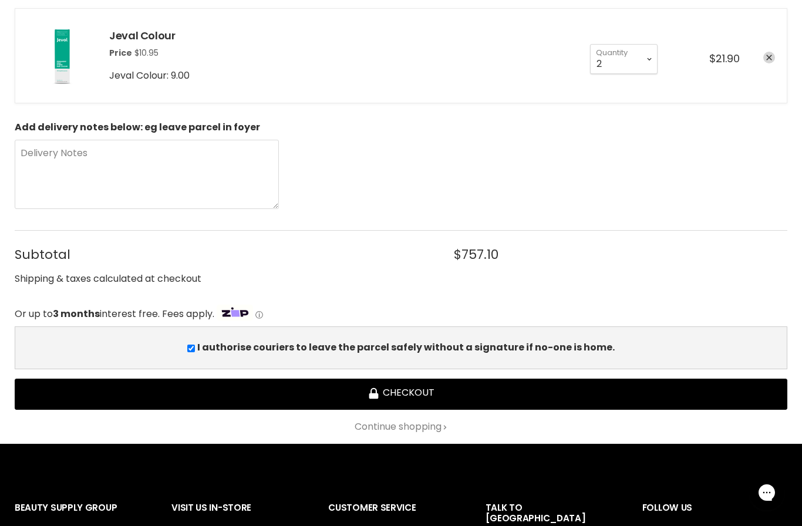
scroll to position [4902, 0]
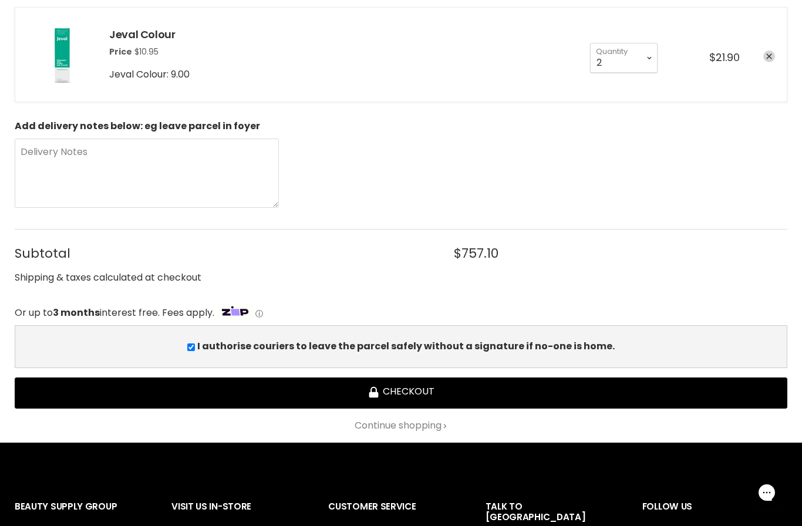
click at [597, 384] on button "Checkout" at bounding box center [401, 393] width 773 height 31
